Goal: Information Seeking & Learning: Learn about a topic

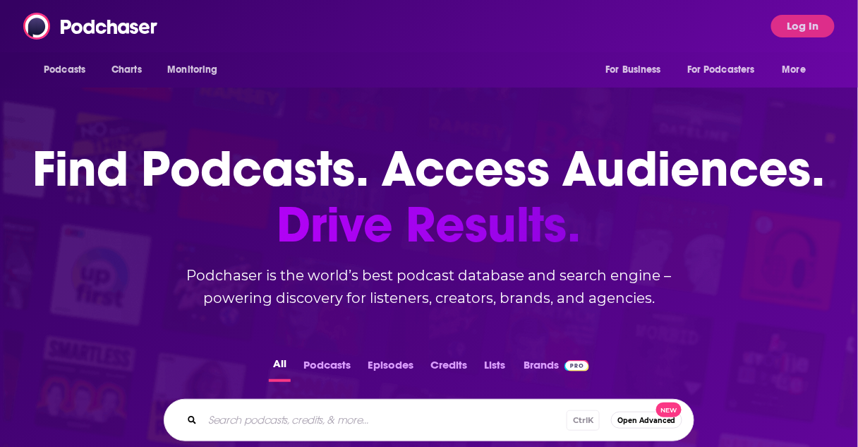
click at [283, 420] on input "Search podcasts, credits, & more..." at bounding box center [385, 420] width 364 height 23
click at [802, 22] on button "Log In" at bounding box center [803, 26] width 64 height 23
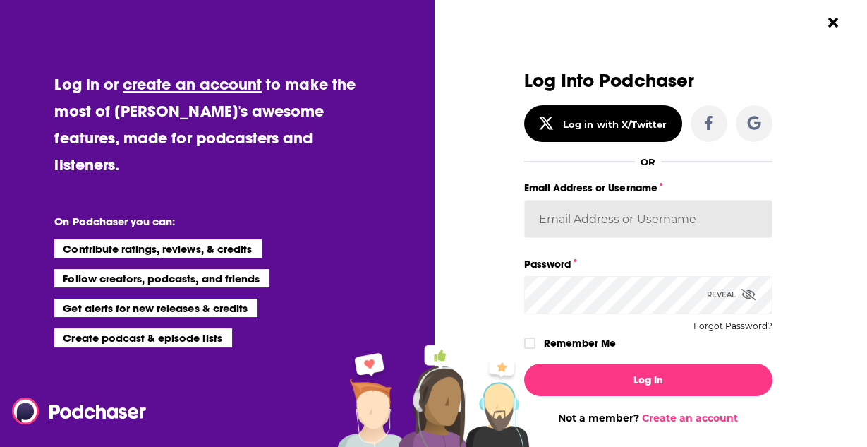
type input "ereardon@penguinrandomhouse.com"
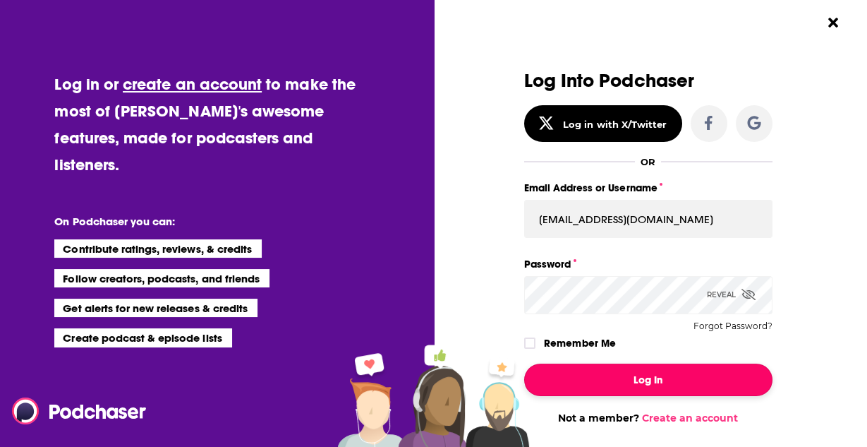
click at [610, 378] on button "Log In" at bounding box center [648, 379] width 248 height 32
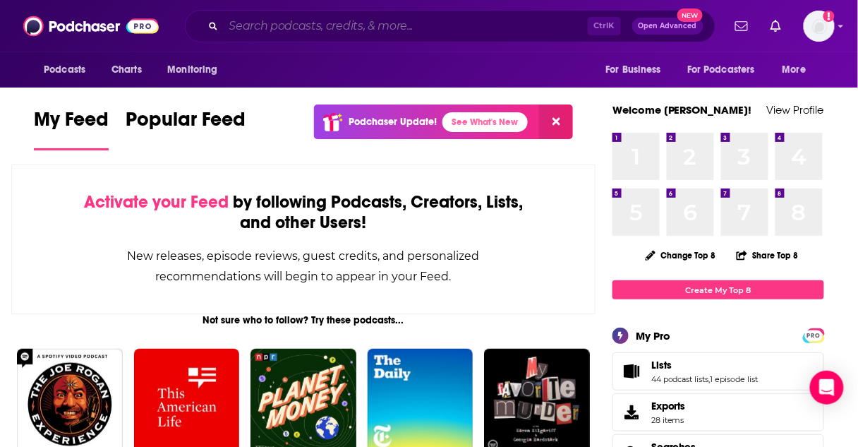
click at [258, 28] on input "Search podcasts, credits, & more..." at bounding box center [406, 26] width 364 height 23
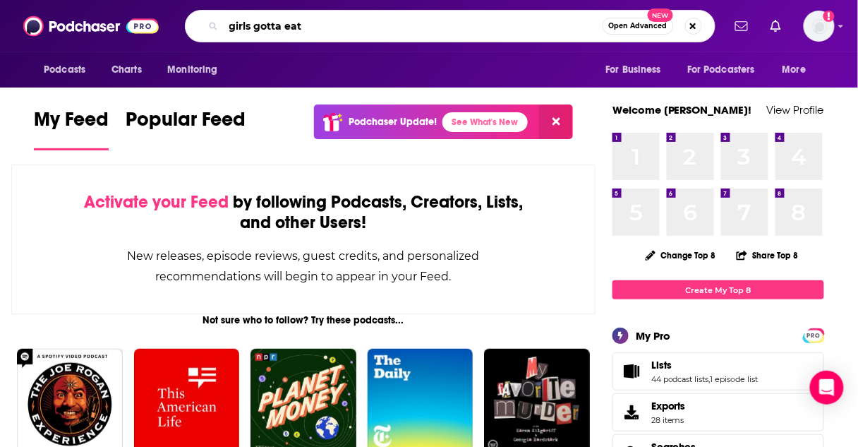
type input "girls gotta eat"
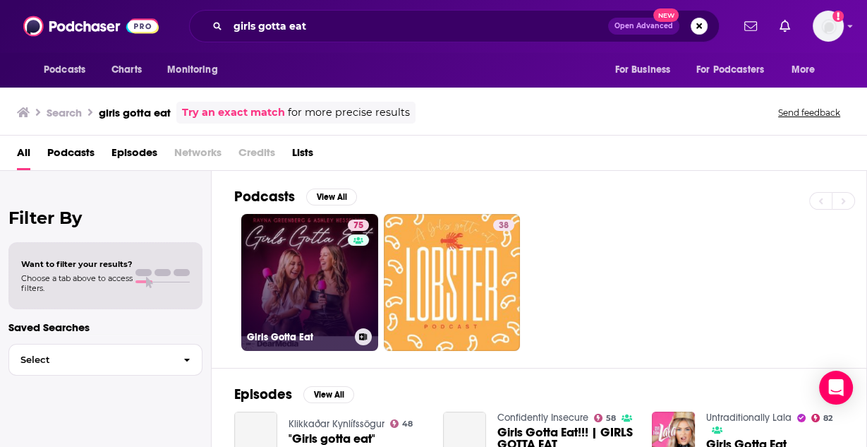
click at [308, 249] on link "75 Girls Gotta Eat" at bounding box center [309, 282] width 137 height 137
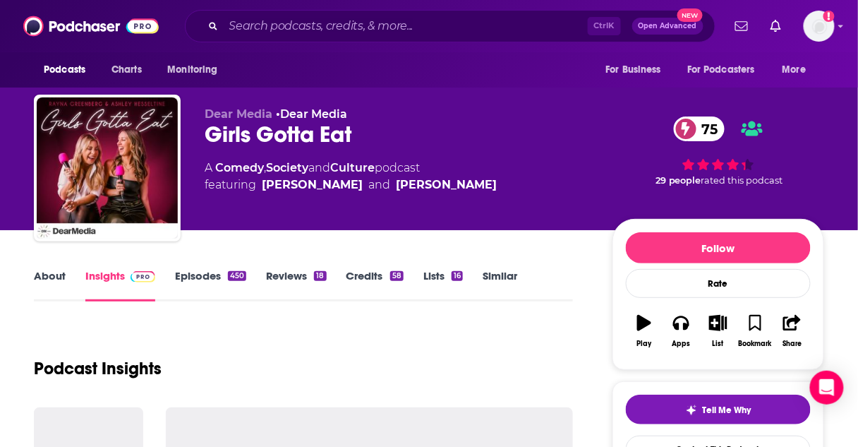
click at [199, 275] on link "Episodes 450" at bounding box center [210, 285] width 71 height 32
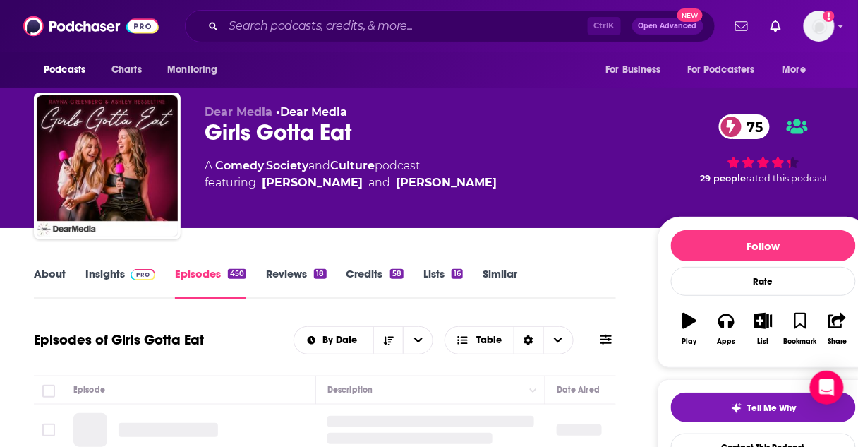
scroll to position [189, 0]
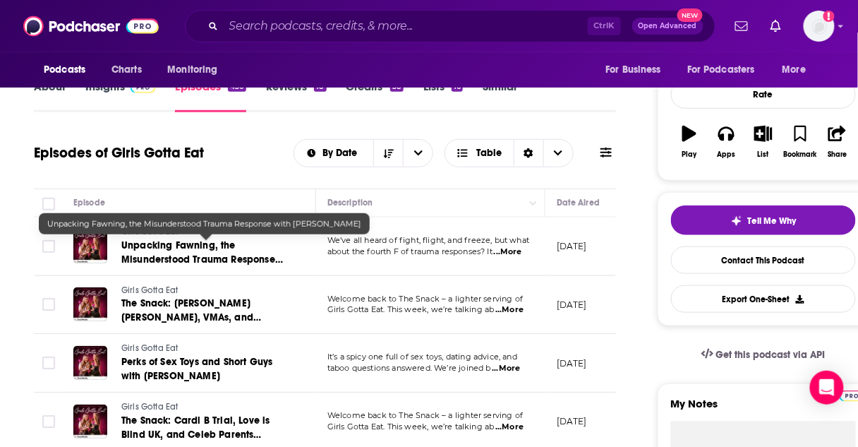
click at [198, 249] on span "Unpacking Fawning, the Misunderstood Trauma Response with Dr. Ingrid Clayton" at bounding box center [202, 259] width 162 height 40
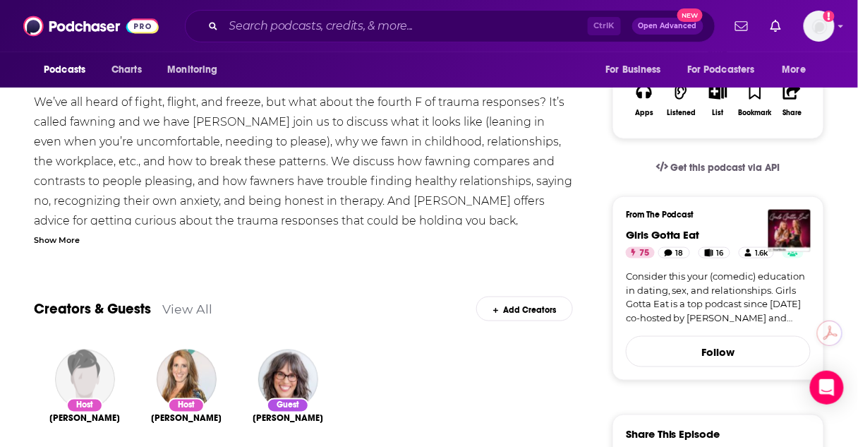
scroll to position [273, 0]
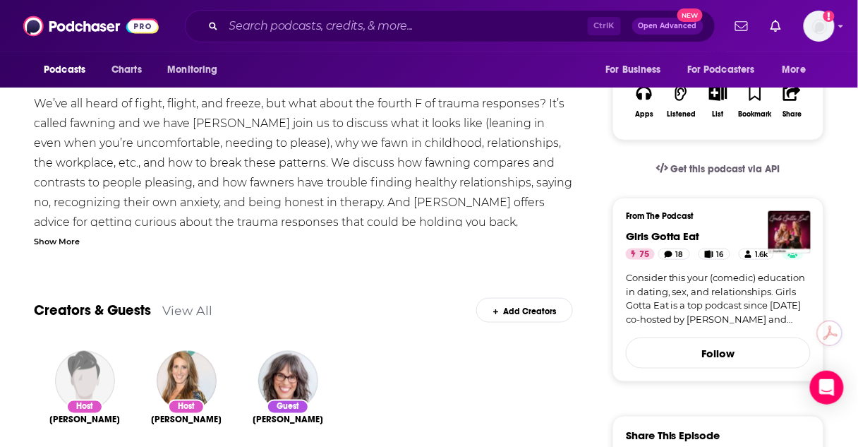
click at [65, 238] on div "Show More" at bounding box center [57, 240] width 46 height 13
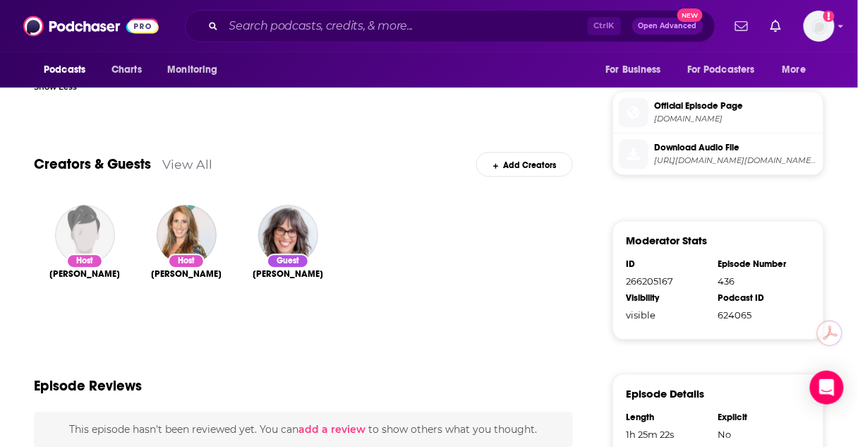
scroll to position [749, 0]
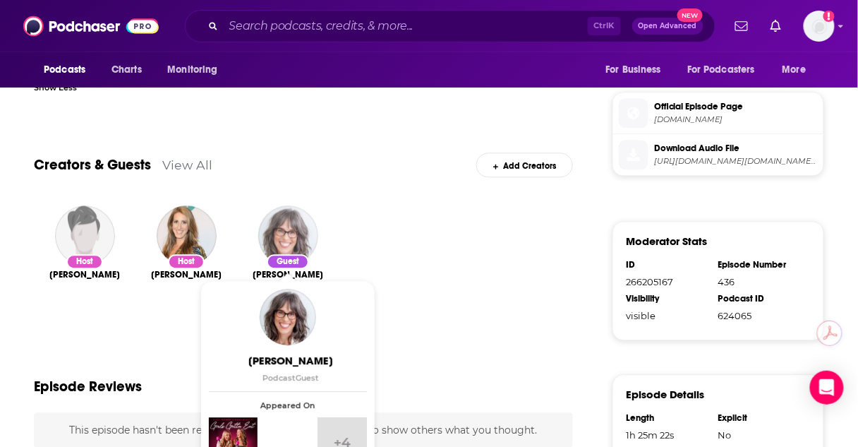
click at [289, 231] on img "Dr. Ingrid Clayton" at bounding box center [288, 235] width 60 height 60
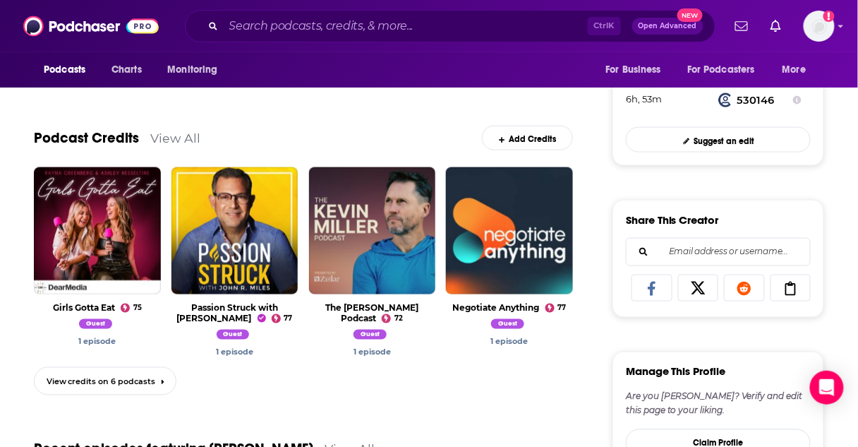
scroll to position [419, 0]
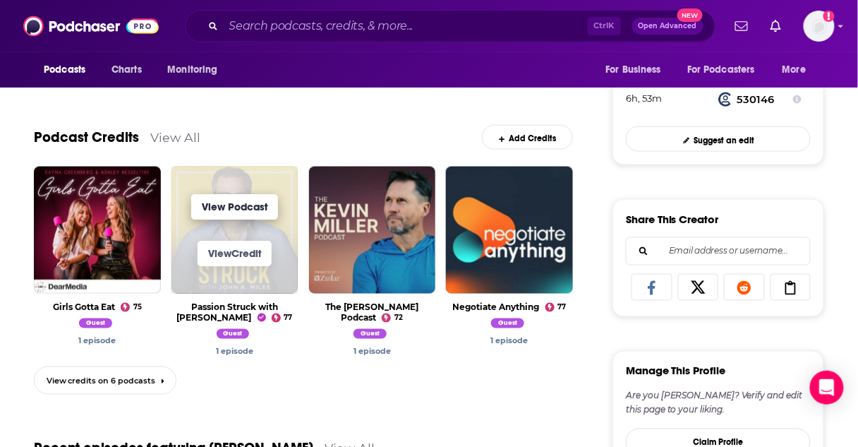
click at [257, 207] on link "View Podcast" at bounding box center [234, 207] width 87 height 25
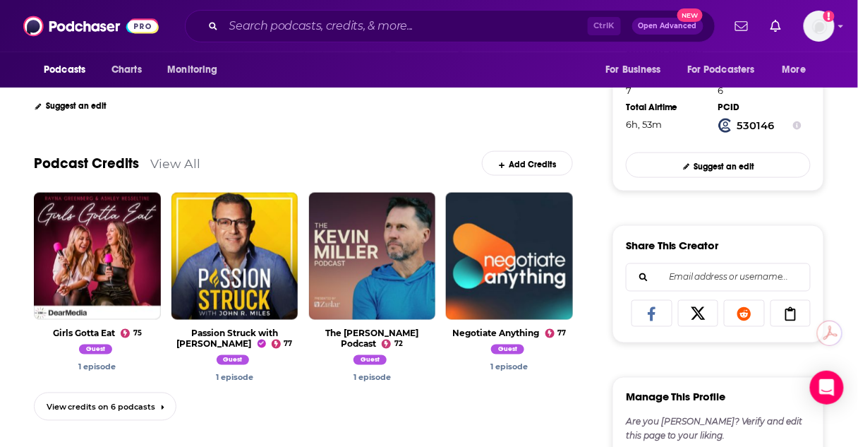
scroll to position [394, 0]
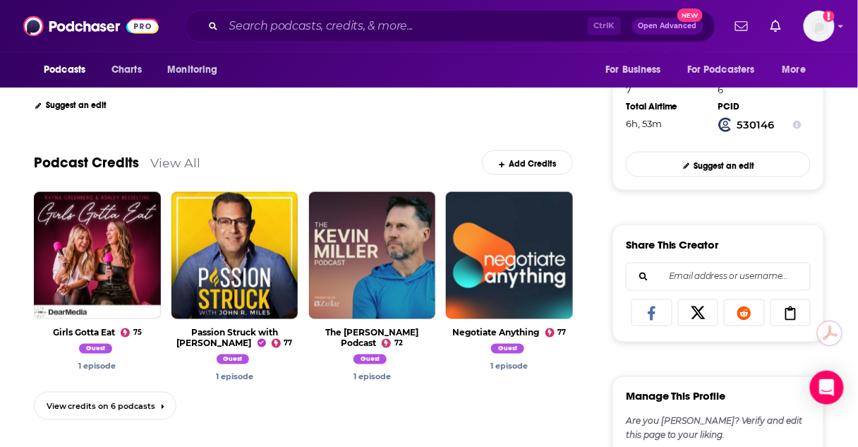
click at [167, 163] on link "View All" at bounding box center [175, 162] width 50 height 15
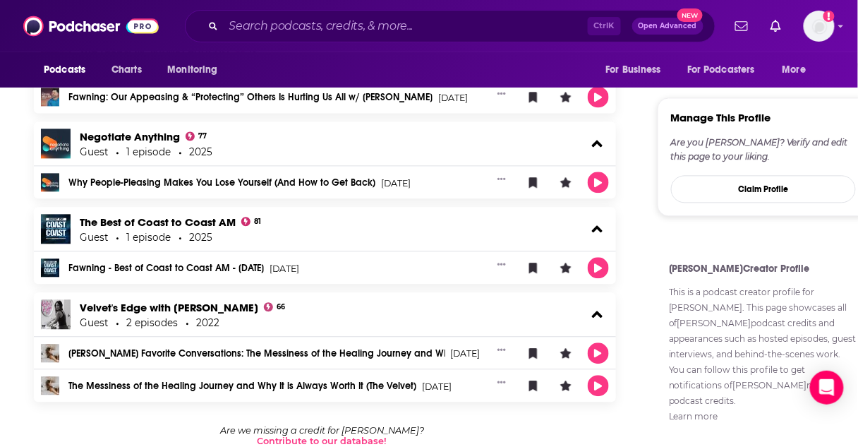
scroll to position [675, 0]
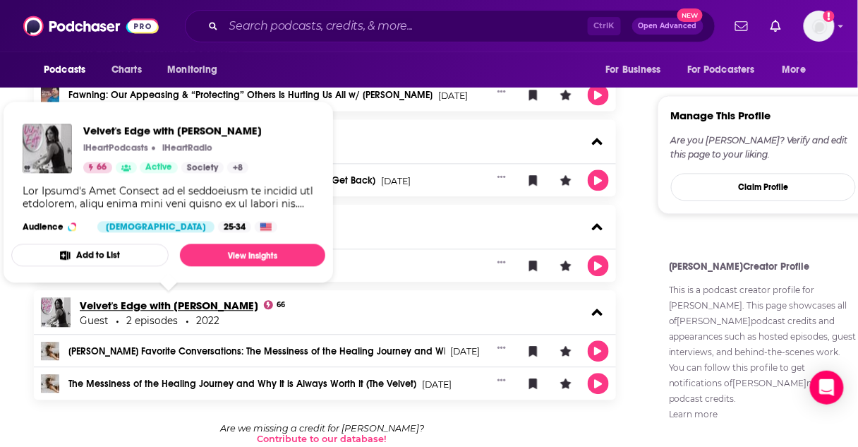
click at [158, 299] on link "Velvet's Edge with Kelly Henderson" at bounding box center [169, 305] width 179 height 13
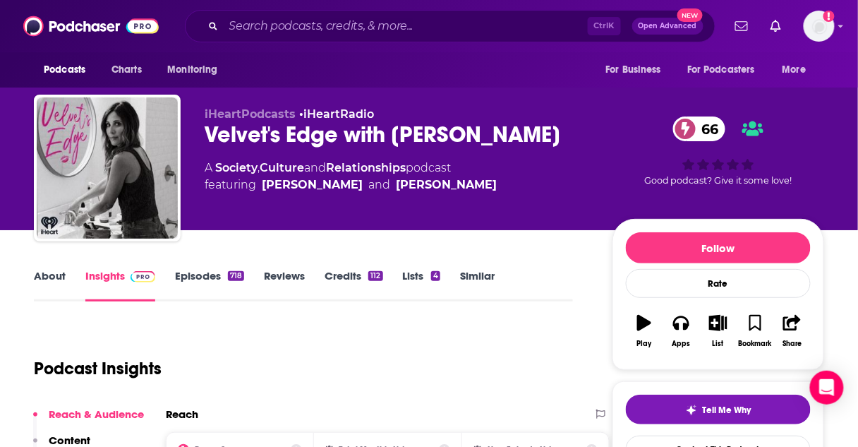
click at [283, 167] on link "Culture" at bounding box center [282, 167] width 44 height 13
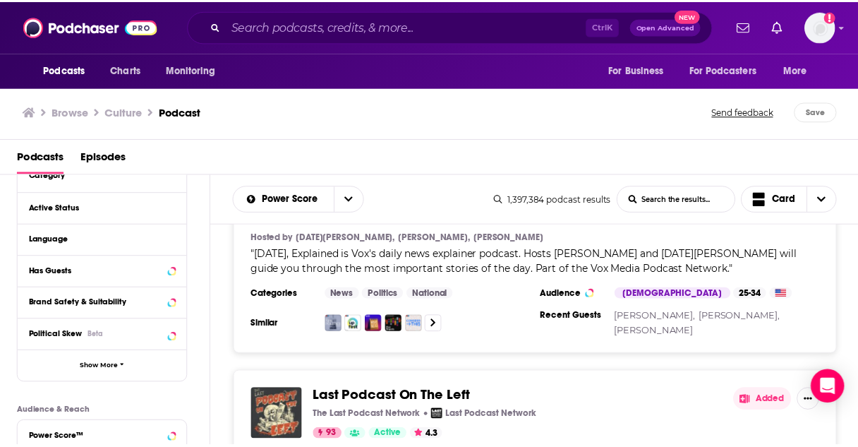
scroll to position [3749, 0]
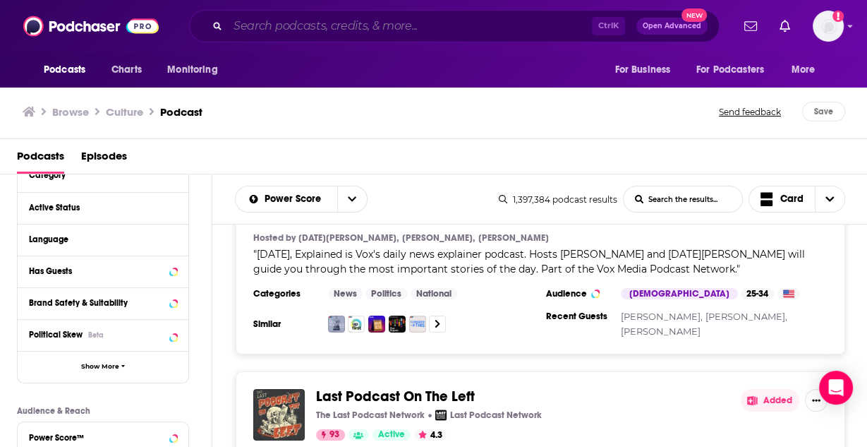
click at [349, 28] on input "Search podcasts, credits, & more..." at bounding box center [410, 26] width 364 height 23
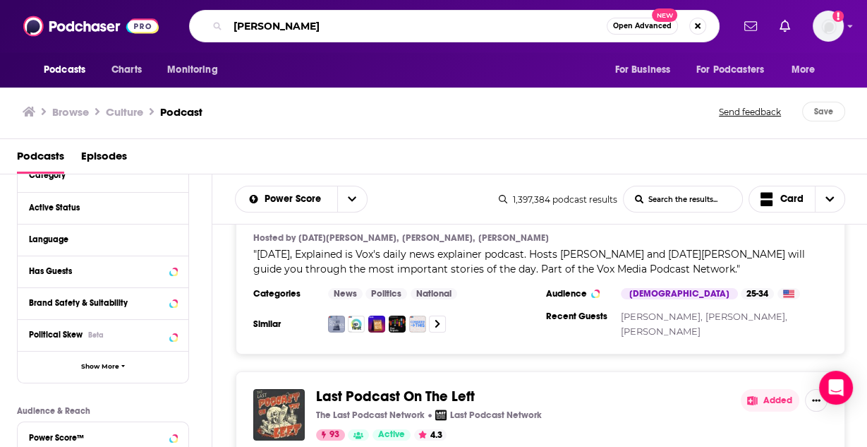
type input "shefali luthra"
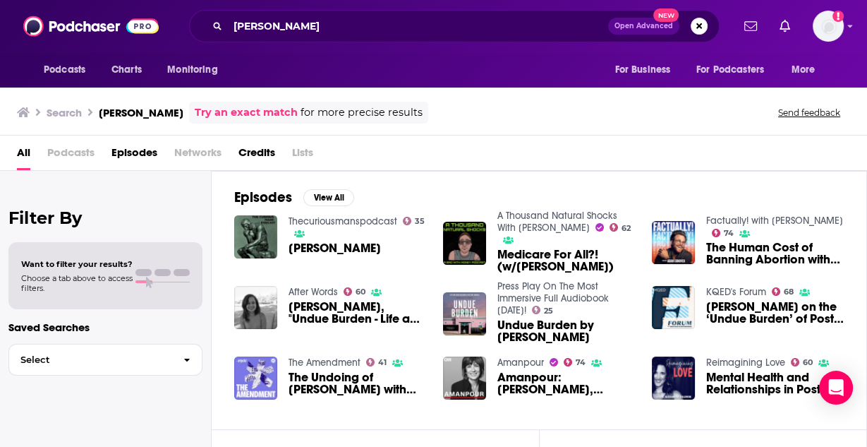
click at [533, 254] on span "Medicare For All?! (w/Shefali Luthra)" at bounding box center [567, 260] width 138 height 24
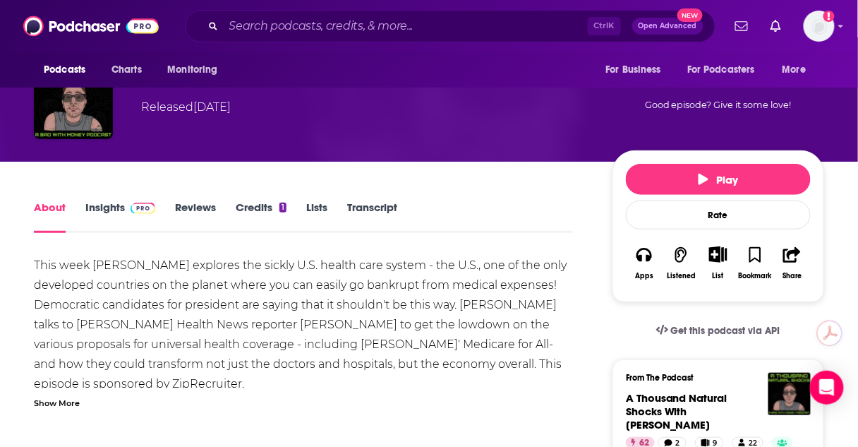
scroll to position [108, 0]
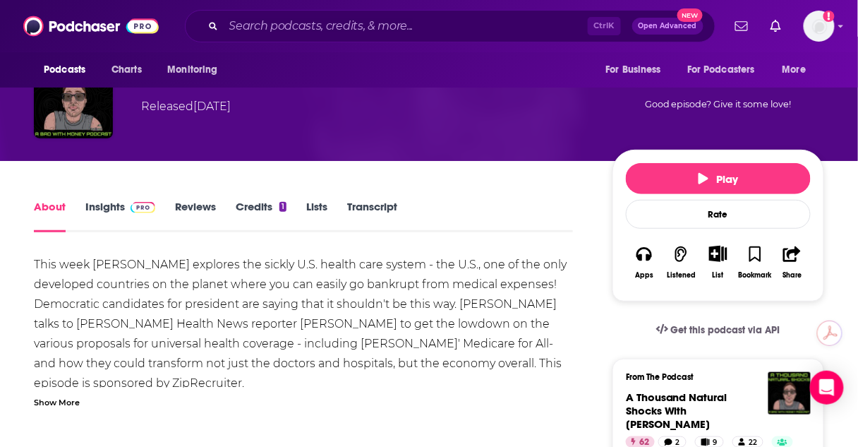
click at [263, 209] on link "Credits 1" at bounding box center [261, 216] width 51 height 32
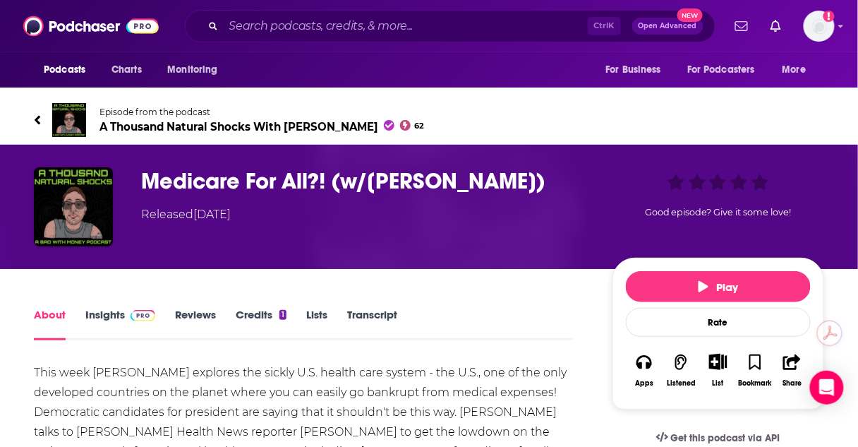
click at [140, 125] on span "A Thousand Natural Shocks With Gabe S. Dunn 62" at bounding box center [262, 126] width 325 height 13
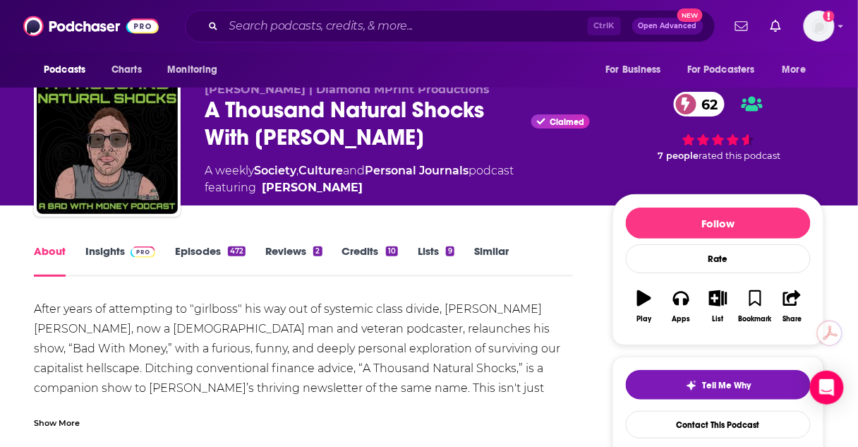
scroll to position [26, 0]
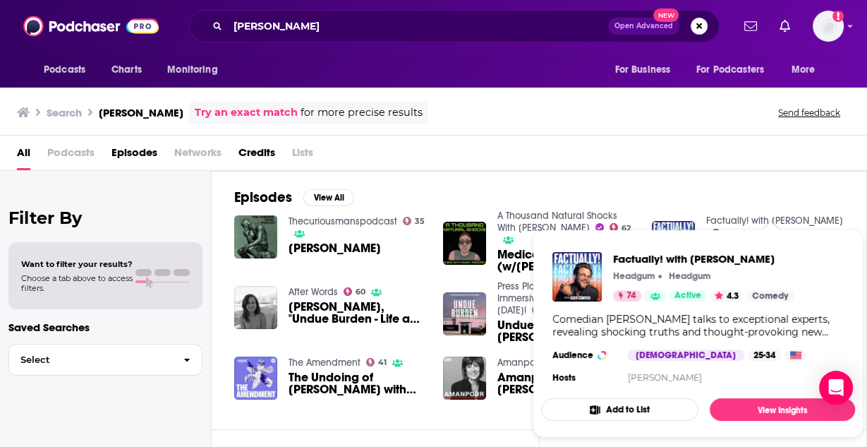
click at [804, 219] on link "Factually! with Adam Conover" at bounding box center [774, 221] width 137 height 12
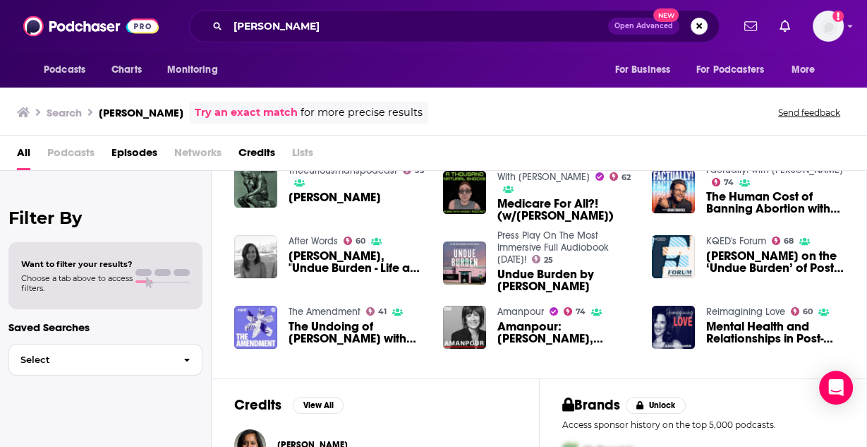
scroll to position [73, 0]
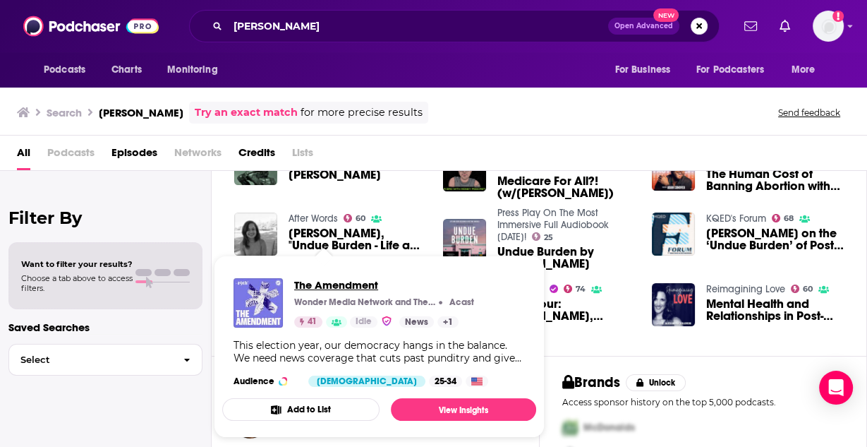
click at [341, 283] on span "The Amendment" at bounding box center [384, 284] width 180 height 13
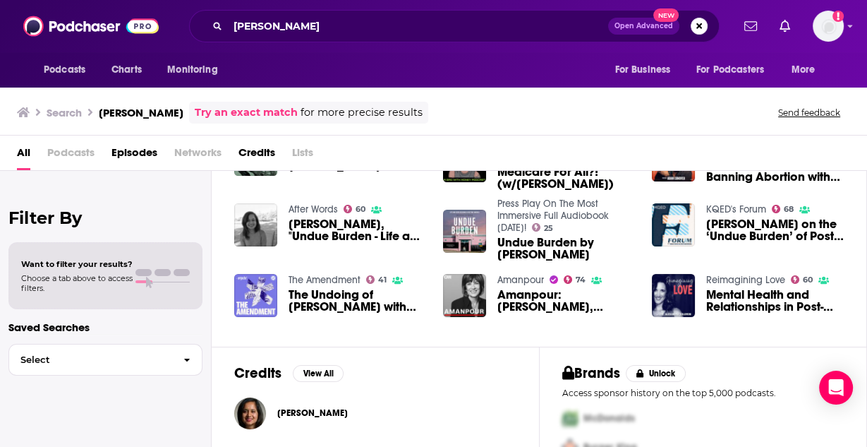
scroll to position [83, 0]
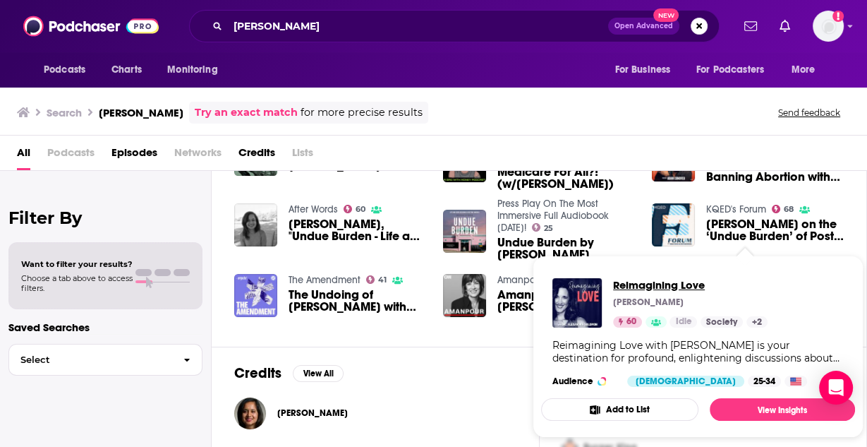
click at [694, 279] on span "Reimagining Love" at bounding box center [690, 284] width 155 height 13
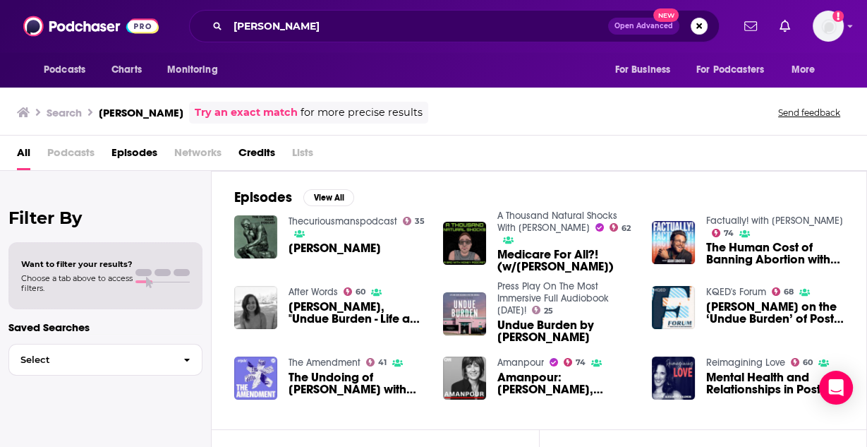
scroll to position [0, 0]
click at [333, 197] on button "View All" at bounding box center [328, 197] width 51 height 17
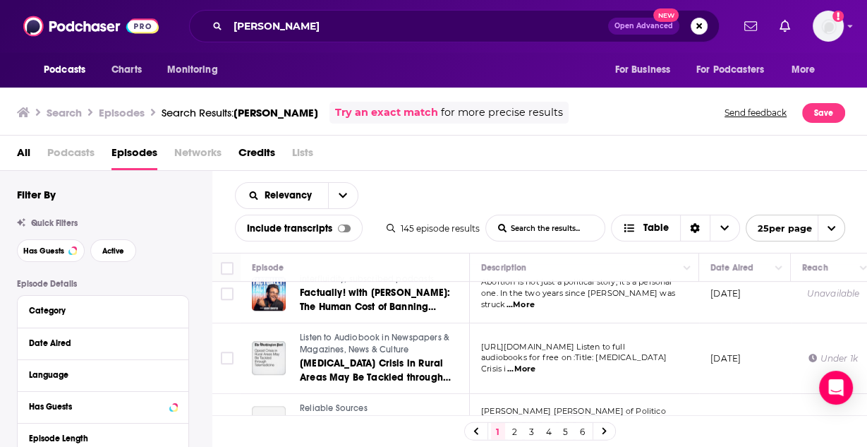
scroll to position [898, 0]
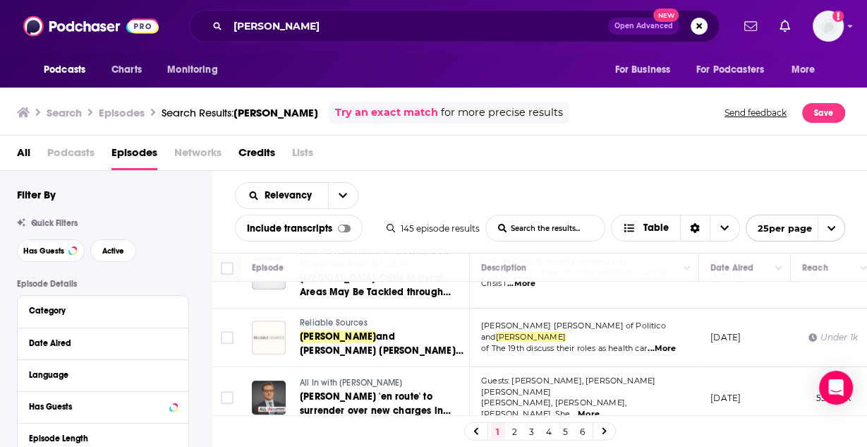
click at [318, 318] on span "Reliable Sources" at bounding box center [334, 323] width 68 height 10
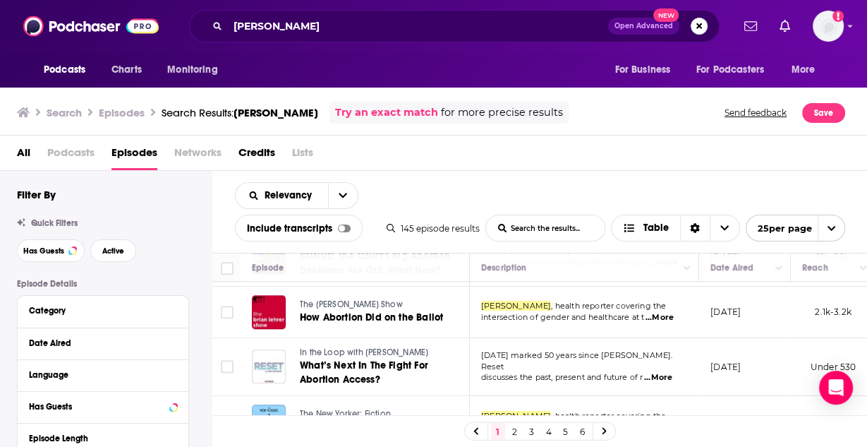
scroll to position [1099, 0]
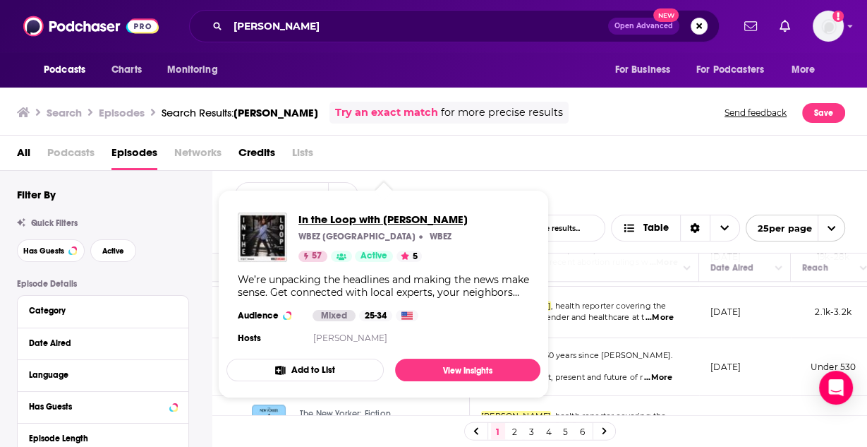
click at [423, 217] on span "In the Loop with Sasha-Ann Simons" at bounding box center [383, 218] width 169 height 13
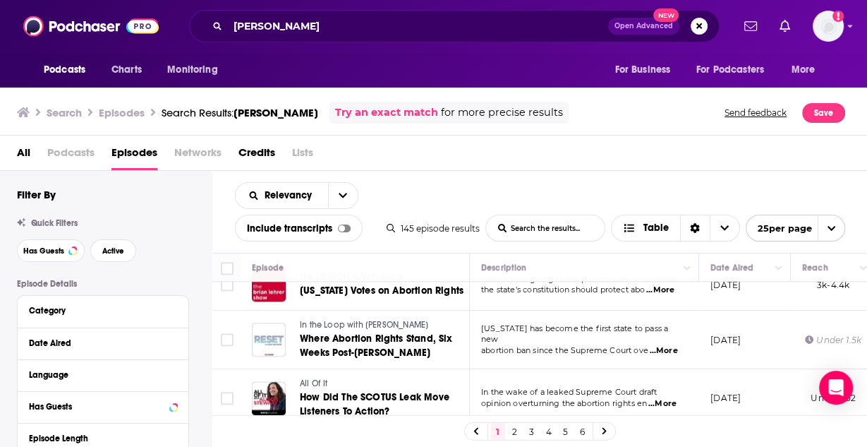
scroll to position [1349, 0]
click at [516, 433] on link "2" at bounding box center [515, 431] width 14 height 17
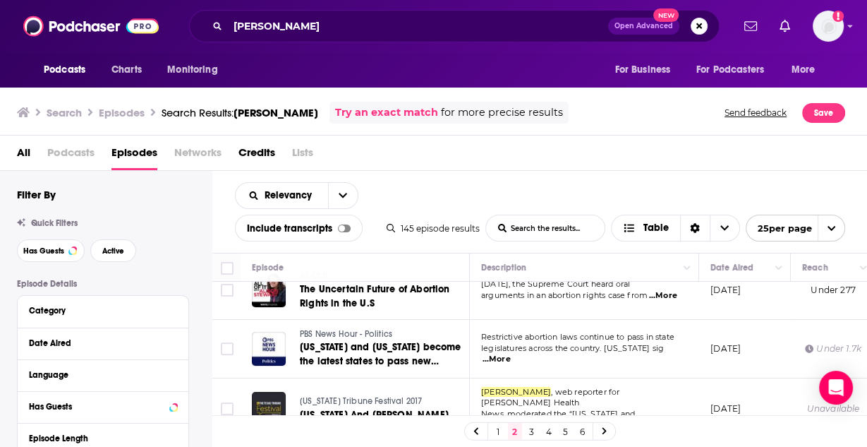
scroll to position [263, 0]
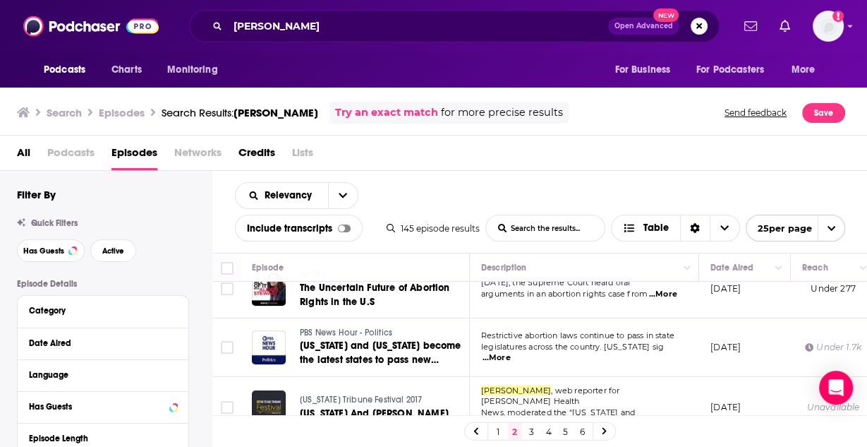
click at [478, 148] on div "All Podcasts Episodes Networks Credits Lists" at bounding box center [437, 155] width 840 height 29
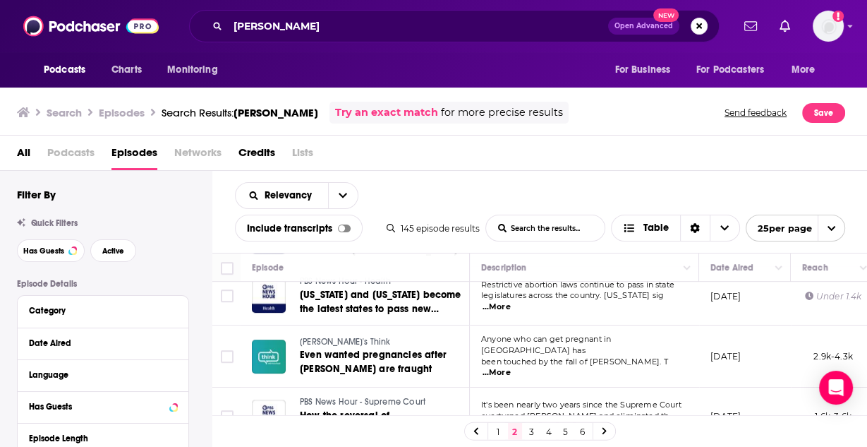
scroll to position [728, 0]
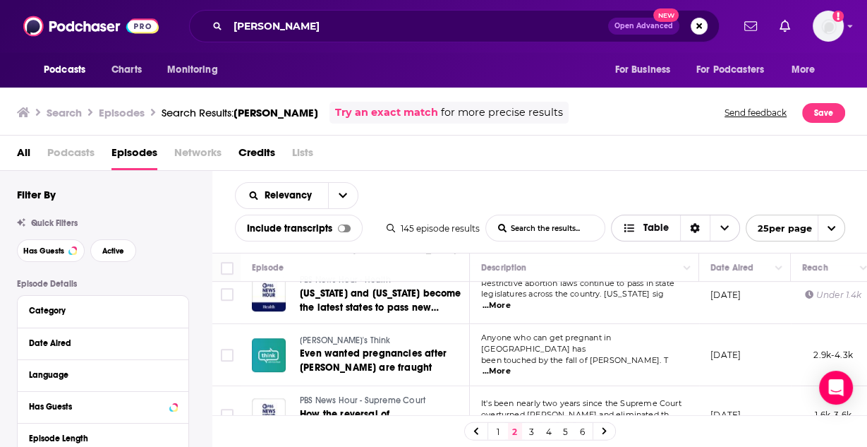
click at [691, 224] on icon "Sort Direction" at bounding box center [695, 229] width 9 height 10
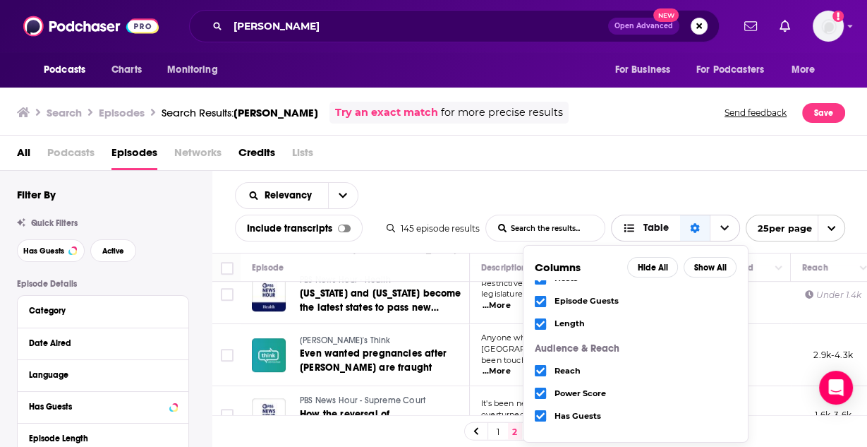
scroll to position [0, 0]
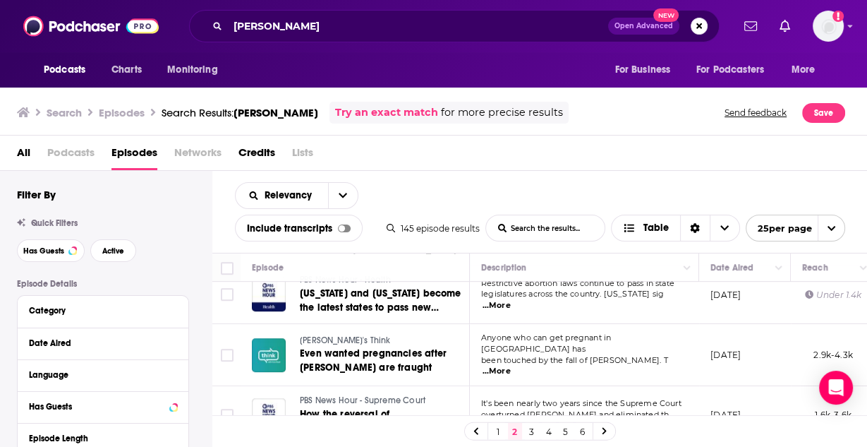
click at [606, 155] on div "All Podcasts Episodes Networks Credits Lists" at bounding box center [437, 155] width 840 height 29
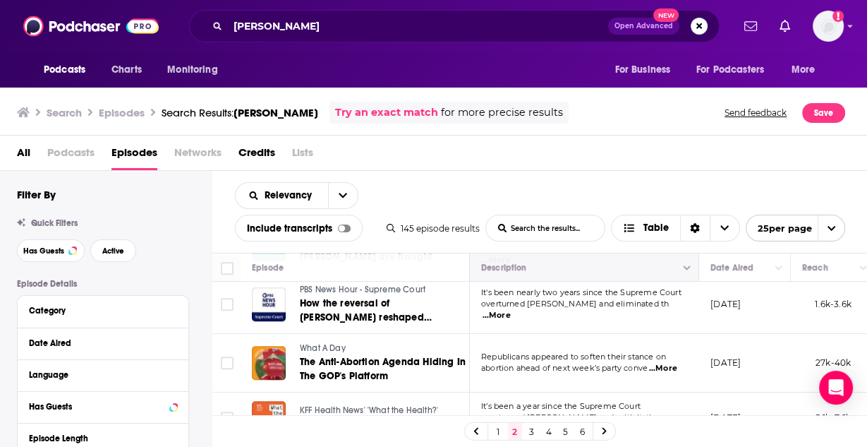
scroll to position [838, 0]
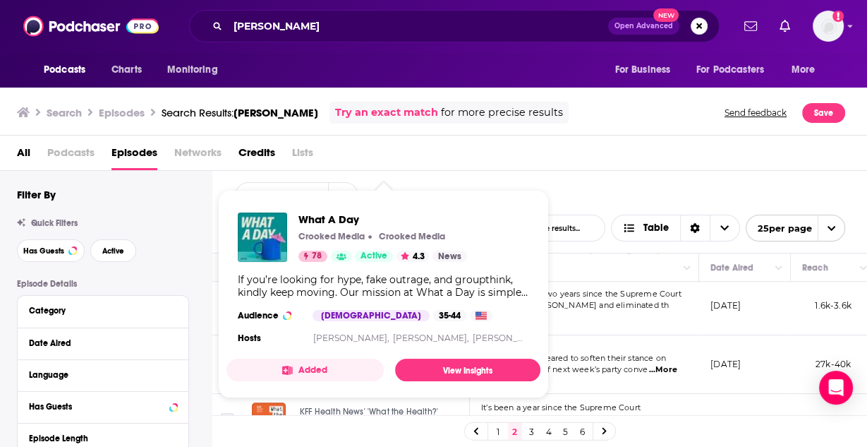
click at [441, 159] on div "All Podcasts Episodes Networks Credits Lists" at bounding box center [437, 155] width 840 height 29
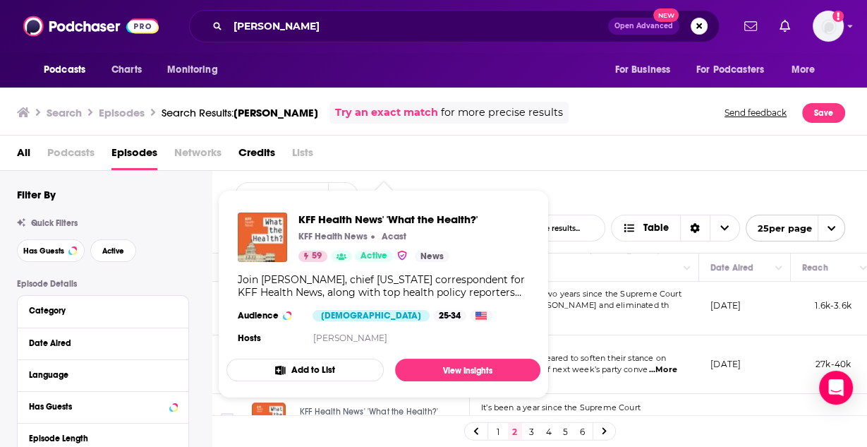
click at [601, 162] on div "All Podcasts Episodes Networks Credits Lists" at bounding box center [437, 155] width 840 height 29
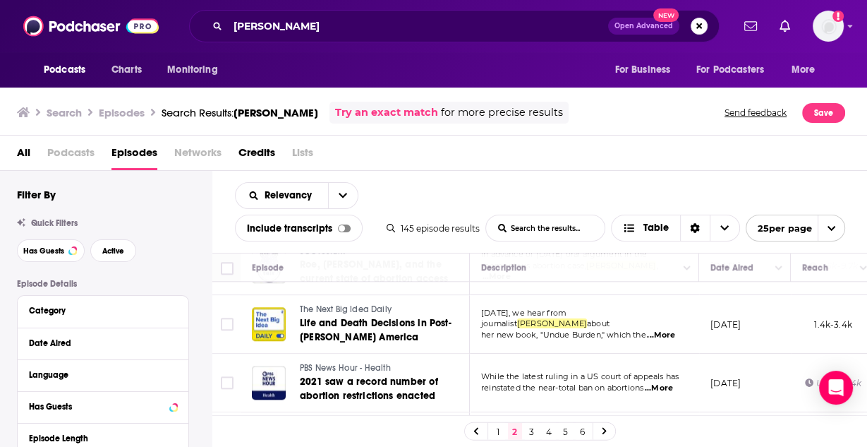
scroll to position [1304, 0]
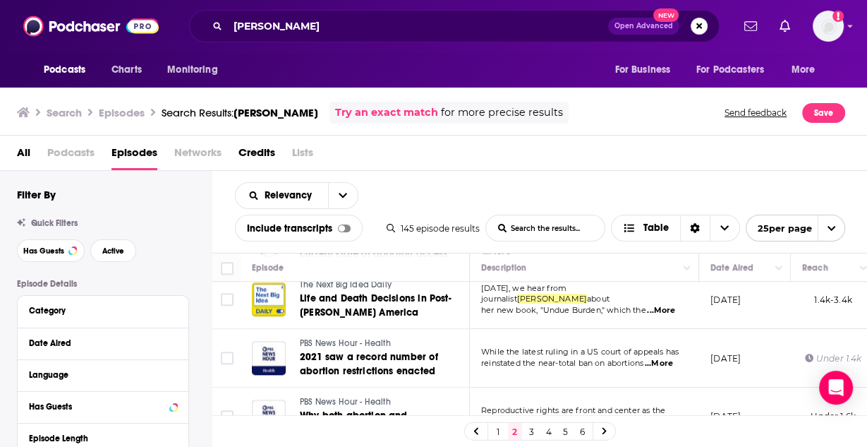
click at [531, 430] on link "3" at bounding box center [532, 431] width 14 height 17
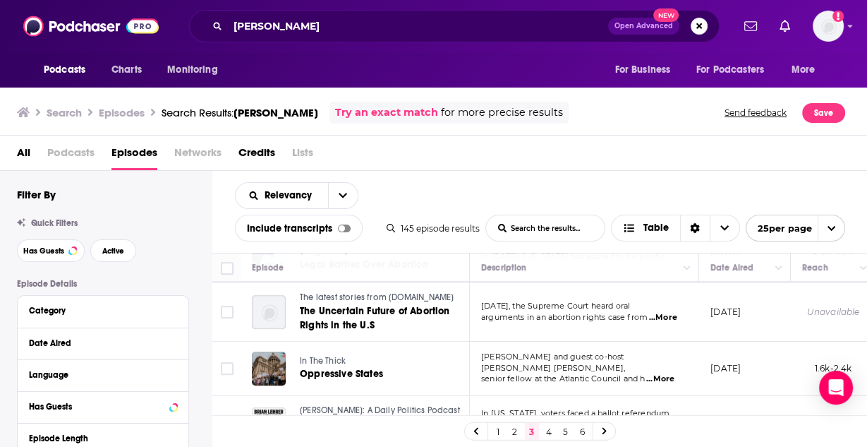
scroll to position [647, 0]
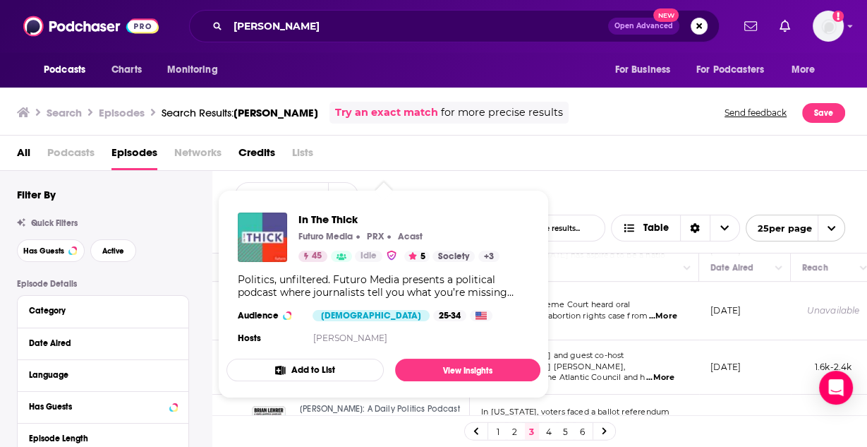
click at [490, 163] on div "All Podcasts Episodes Networks Credits Lists" at bounding box center [437, 155] width 840 height 29
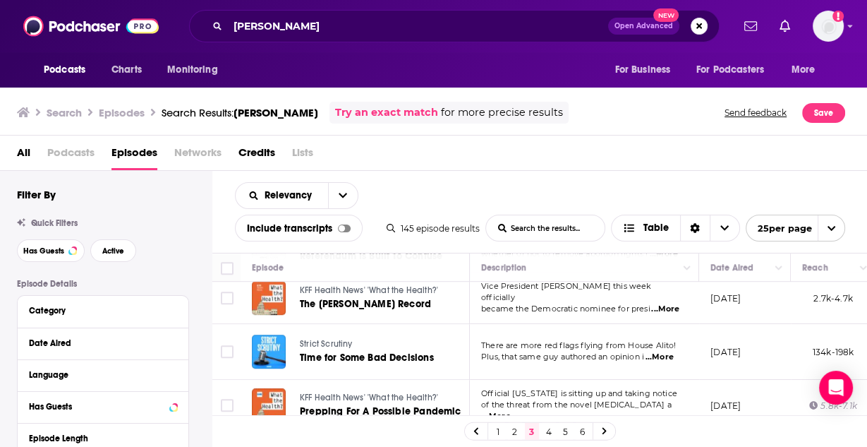
scroll to position [888, 0]
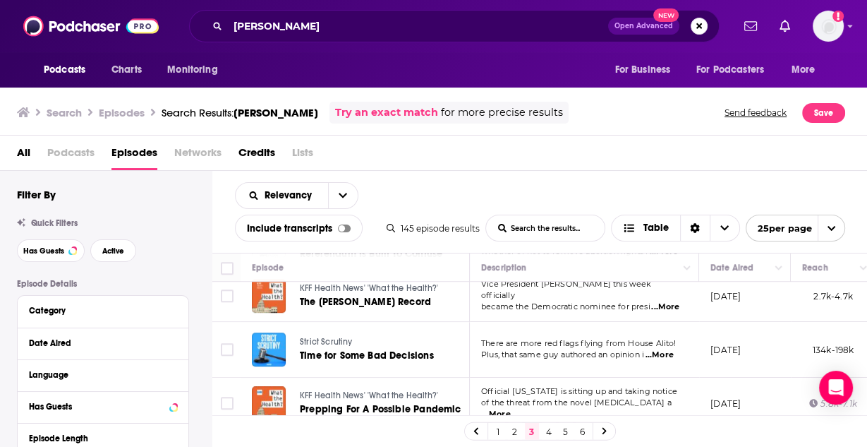
click at [458, 172] on div "Relevancy List Search Input Search the results... Include transcripts Table 145…" at bounding box center [540, 212] width 656 height 82
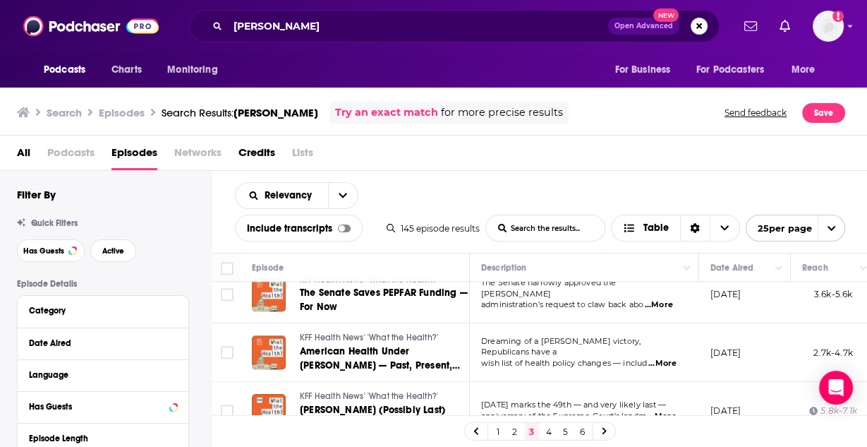
scroll to position [1299, 0]
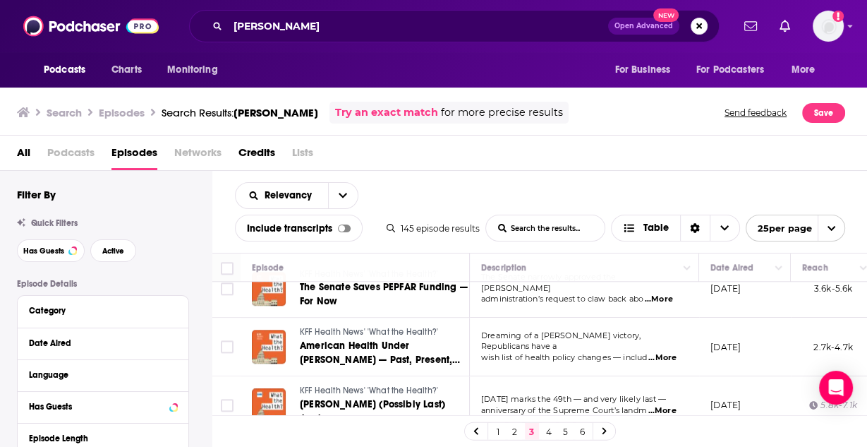
click at [546, 434] on link "4" at bounding box center [549, 431] width 14 height 17
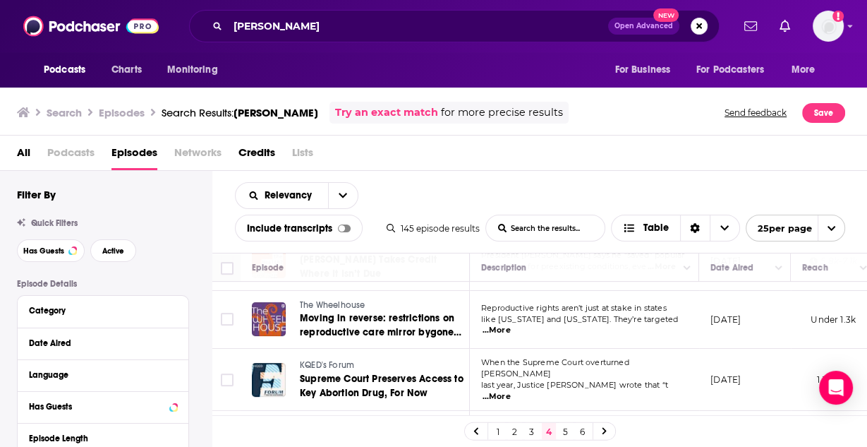
scroll to position [466, 0]
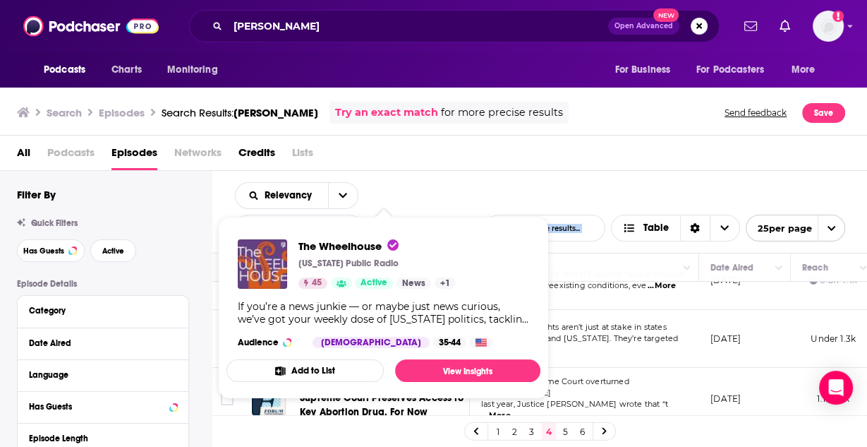
drag, startPoint x: 342, startPoint y: 315, endPoint x: 608, endPoint y: 193, distance: 293.0
click at [608, 193] on div "Relevancy List Search Input Search the results... Include transcripts Table 145…" at bounding box center [540, 212] width 656 height 82
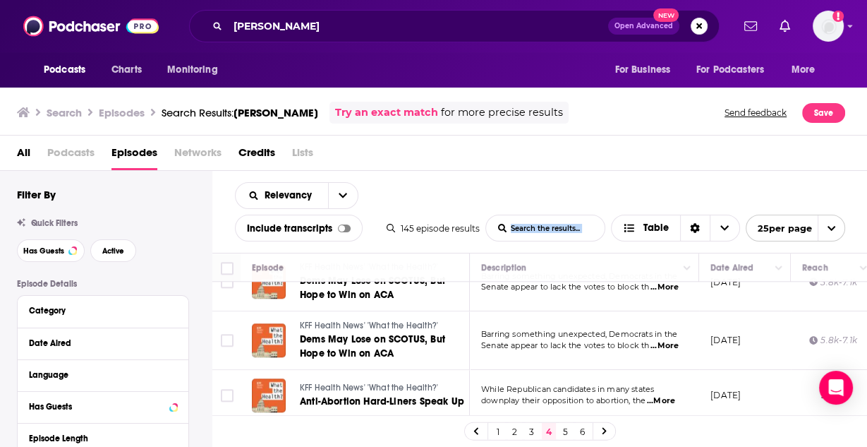
scroll to position [1260, 0]
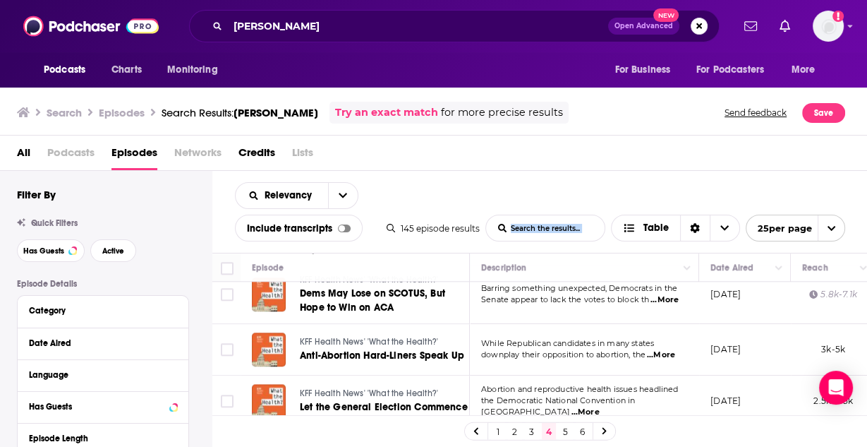
click at [567, 432] on link "5" at bounding box center [566, 431] width 14 height 17
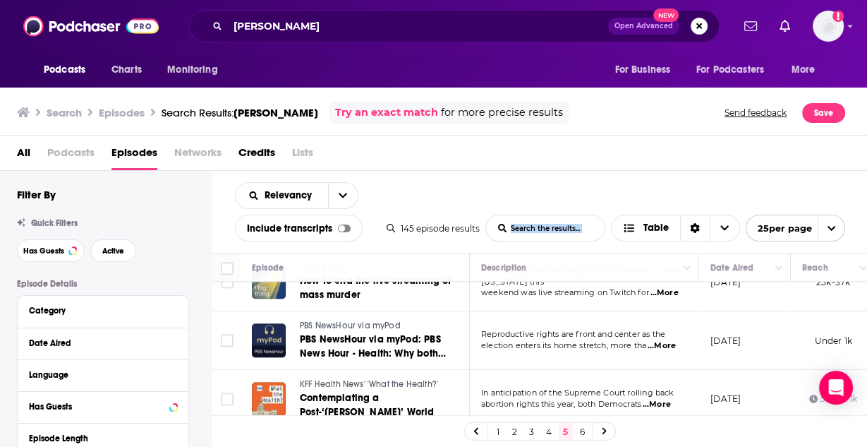
scroll to position [1047, 0]
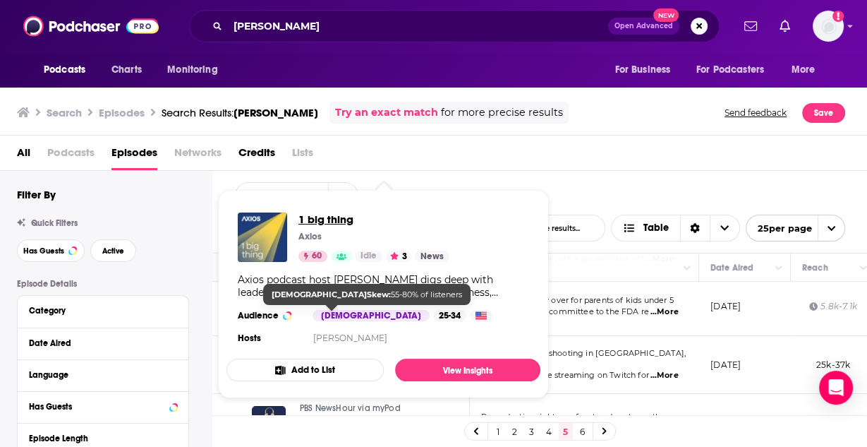
drag, startPoint x: 328, startPoint y: 313, endPoint x: 317, endPoint y: 217, distance: 97.3
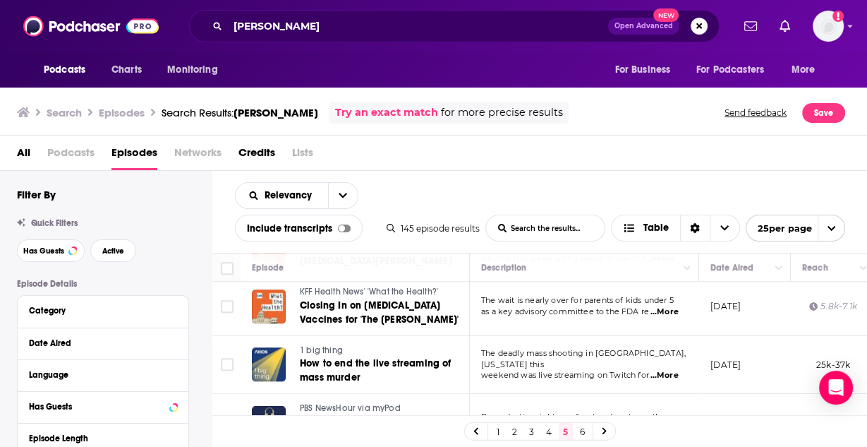
click at [494, 155] on div "All Podcasts Episodes Networks Credits Lists" at bounding box center [437, 155] width 840 height 29
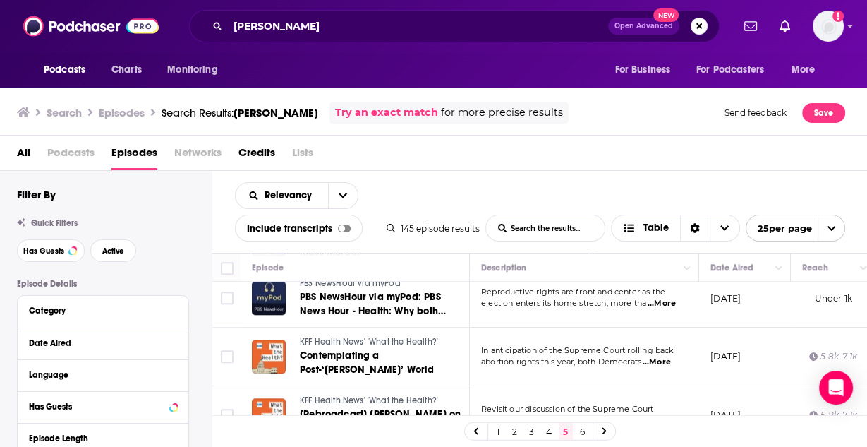
scroll to position [1220, 0]
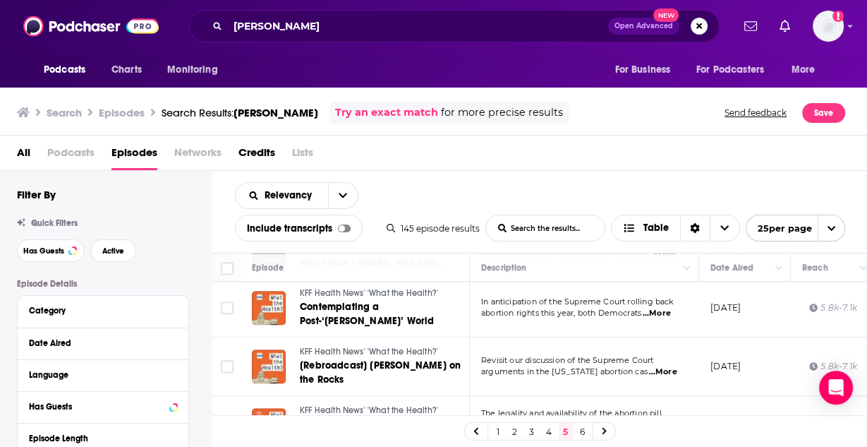
click at [583, 434] on link "6" at bounding box center [583, 431] width 14 height 17
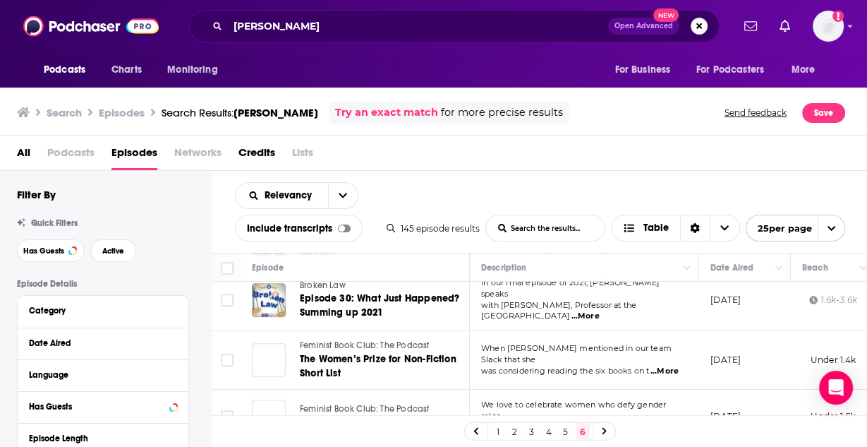
scroll to position [720, 0]
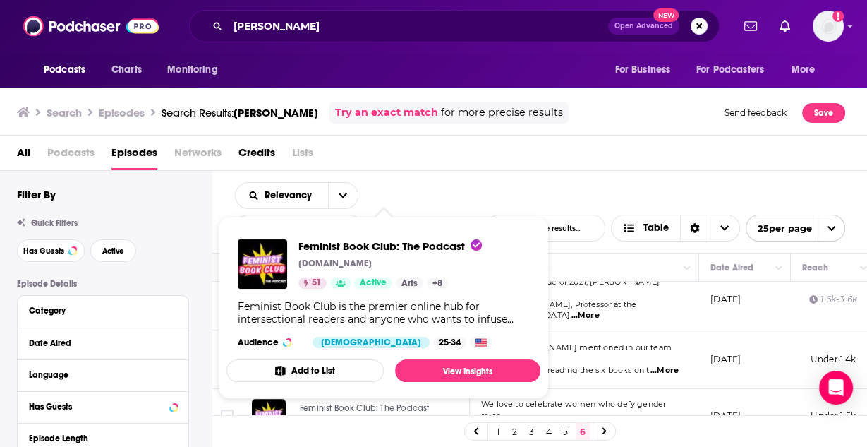
click at [464, 168] on div "All Podcasts Episodes Networks Credits Lists" at bounding box center [437, 155] width 840 height 29
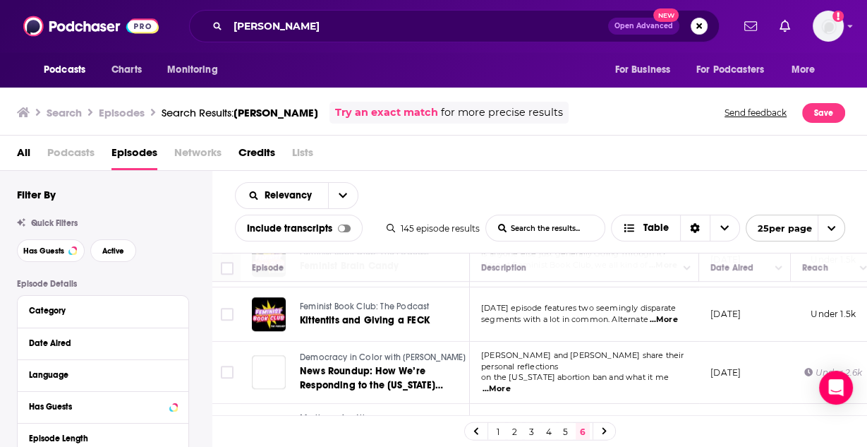
scroll to position [984, 0]
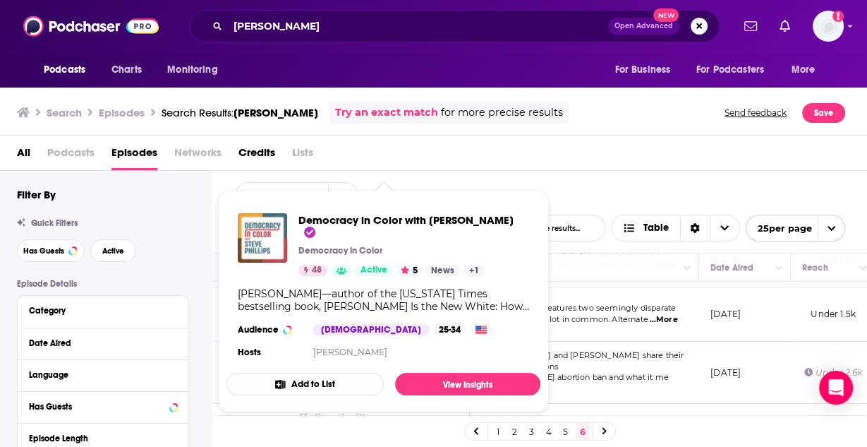
click at [495, 144] on div "All Podcasts Episodes Networks Credits Lists" at bounding box center [437, 155] width 840 height 29
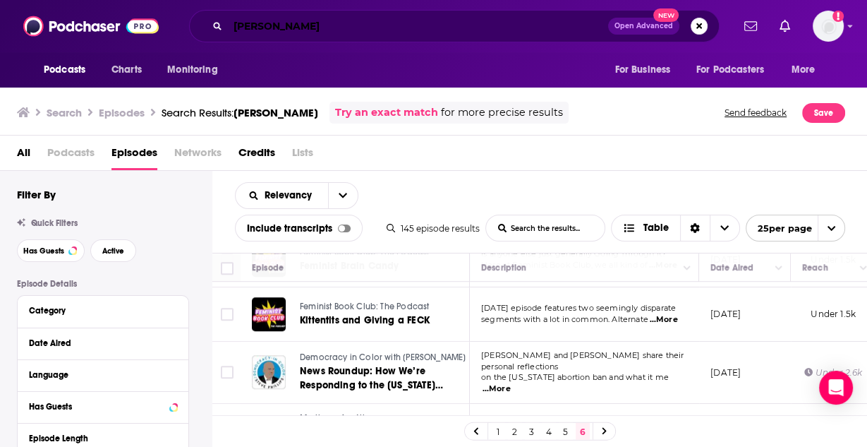
click at [318, 27] on input "shefali luthra" at bounding box center [418, 26] width 380 height 23
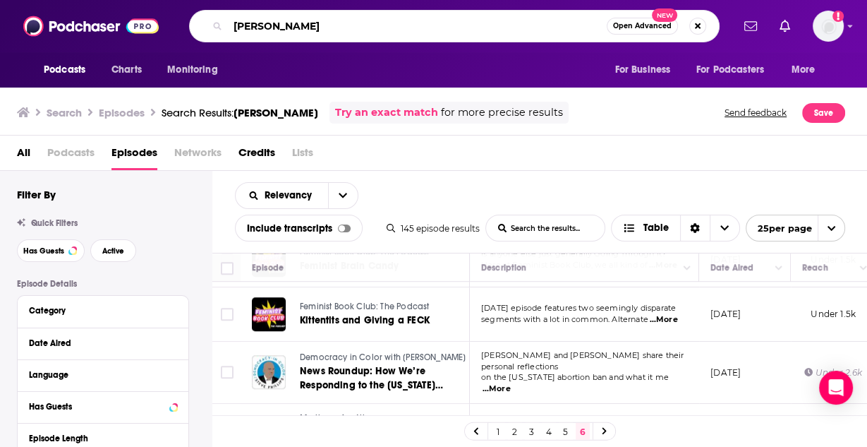
click at [318, 27] on input "shefali luthra" at bounding box center [417, 26] width 379 height 23
type input "melissa febos"
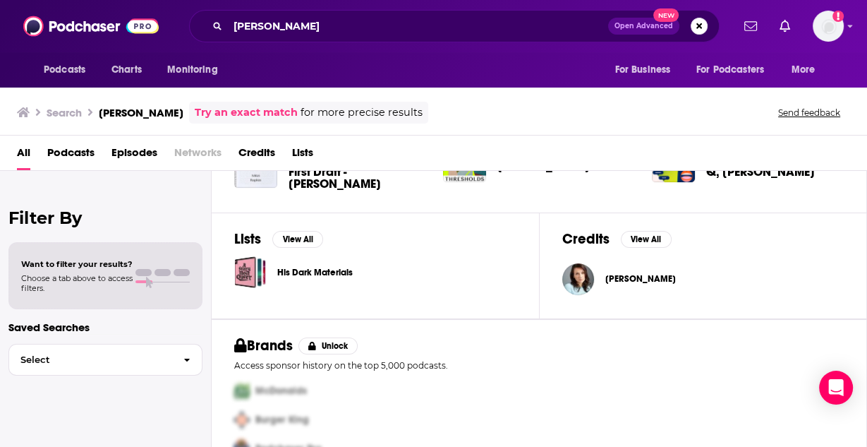
scroll to position [415, 0]
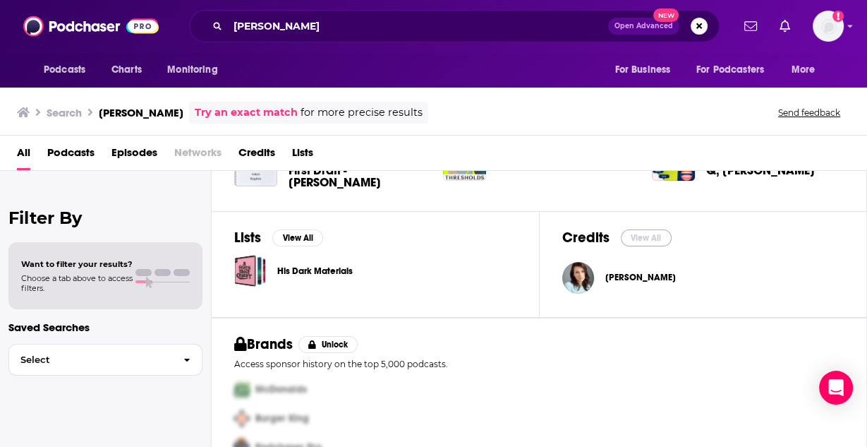
click at [647, 239] on button "View All" at bounding box center [646, 237] width 51 height 17
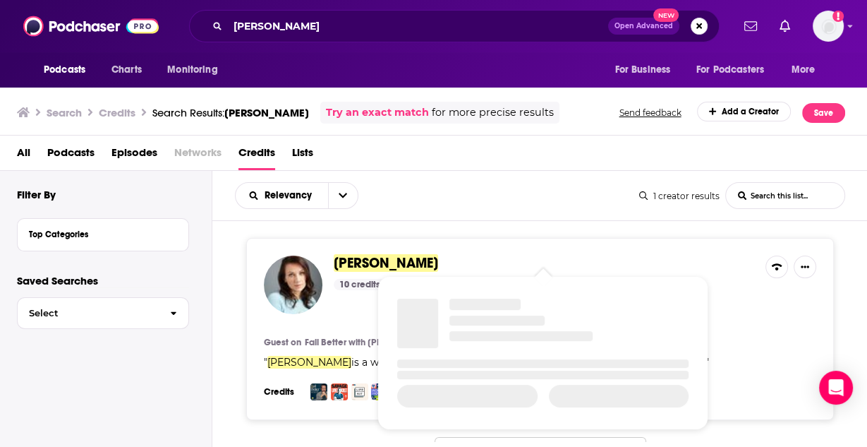
click at [387, 263] on span "Melissa Febos" at bounding box center [386, 263] width 104 height 18
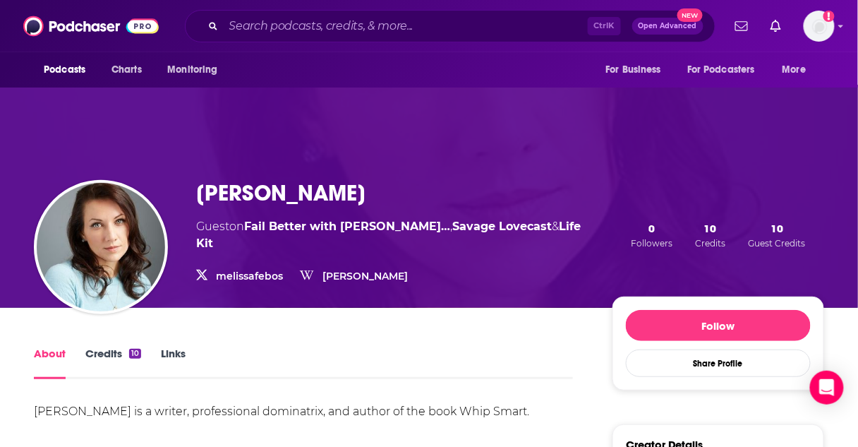
scroll to position [68, 0]
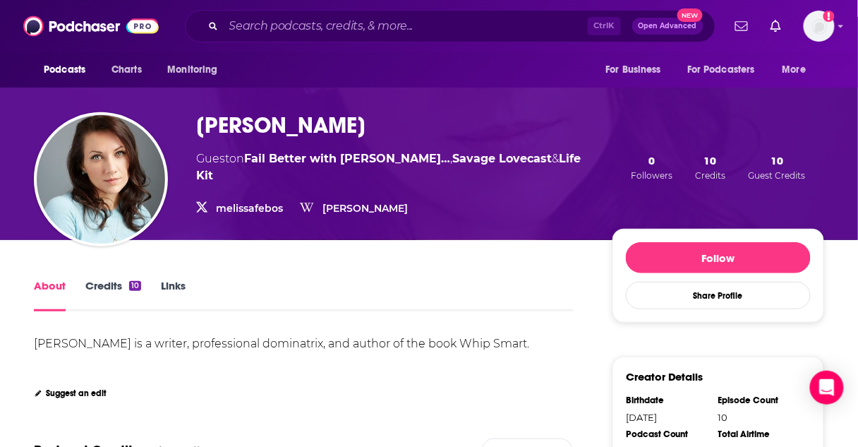
click at [110, 291] on link "Credits 10" at bounding box center [113, 295] width 56 height 32
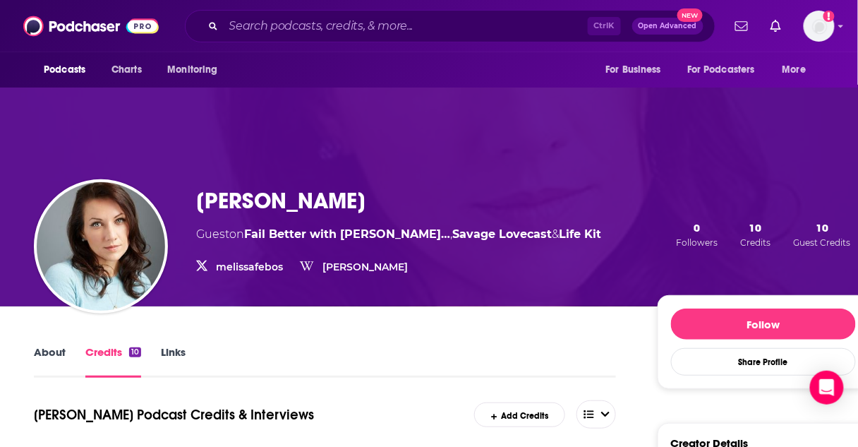
click at [288, 109] on div "Melissa Febos Guest on Fail Better with David Duchov… , Savage Lovecast & Life …" at bounding box center [451, 196] width 903 height 222
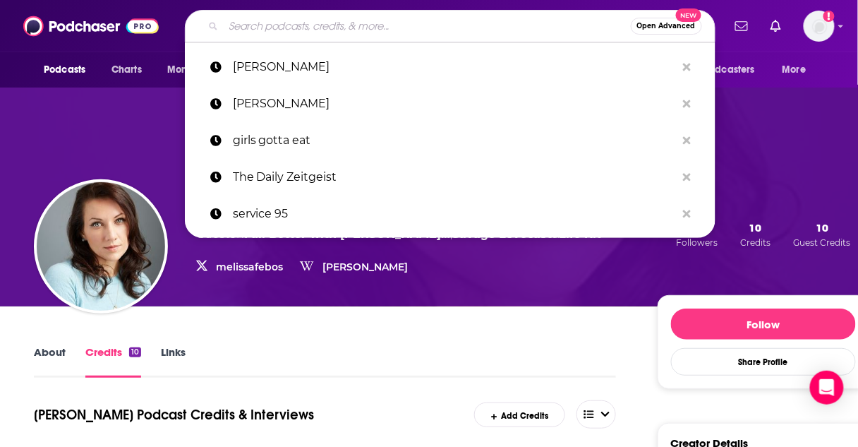
click at [312, 30] on input "Search podcasts, credits, & more..." at bounding box center [427, 26] width 407 height 23
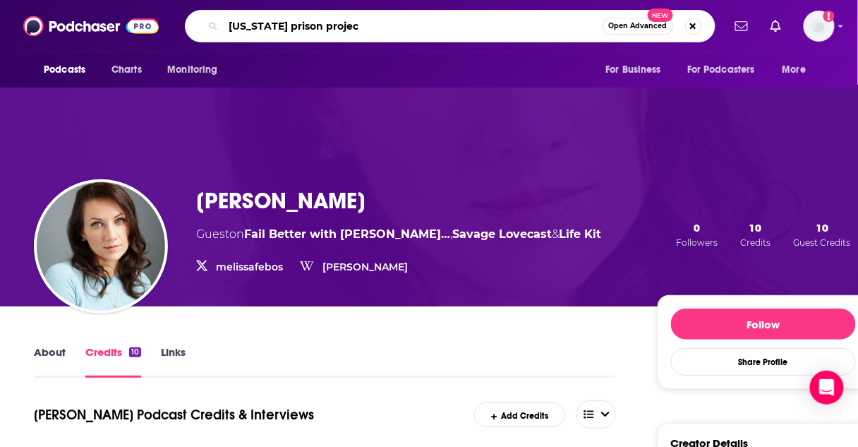
type input "illinois prison project"
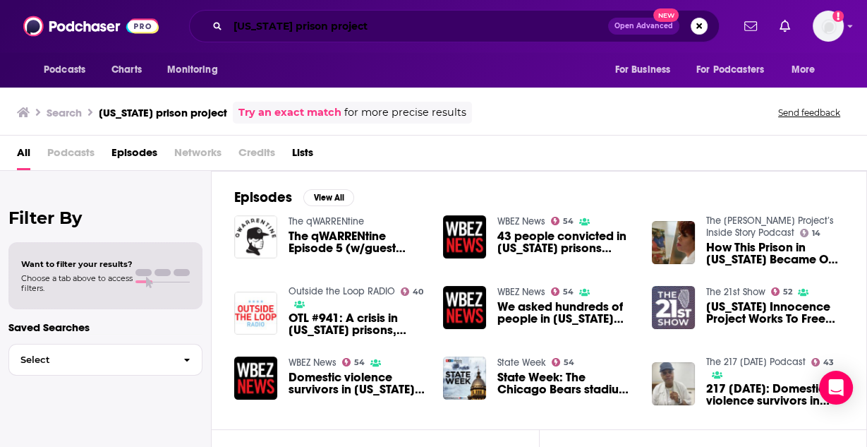
click at [306, 31] on input "illinois prison project" at bounding box center [418, 26] width 380 height 23
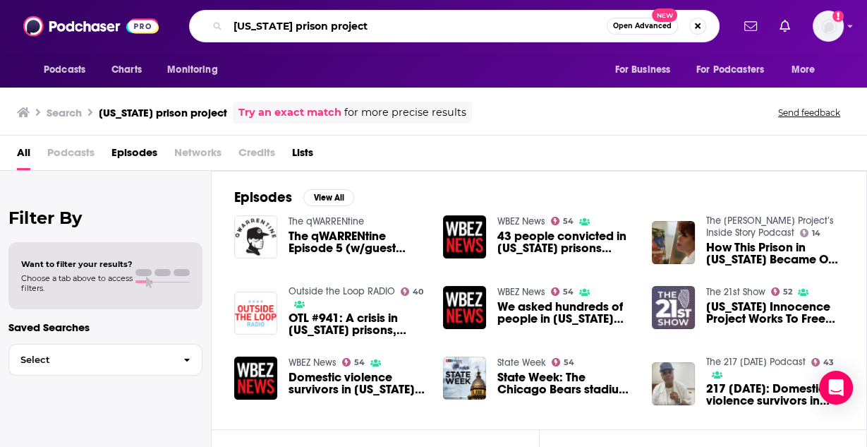
click at [306, 31] on input "illinois prison project" at bounding box center [417, 26] width 379 height 23
type input "gender-based violence"
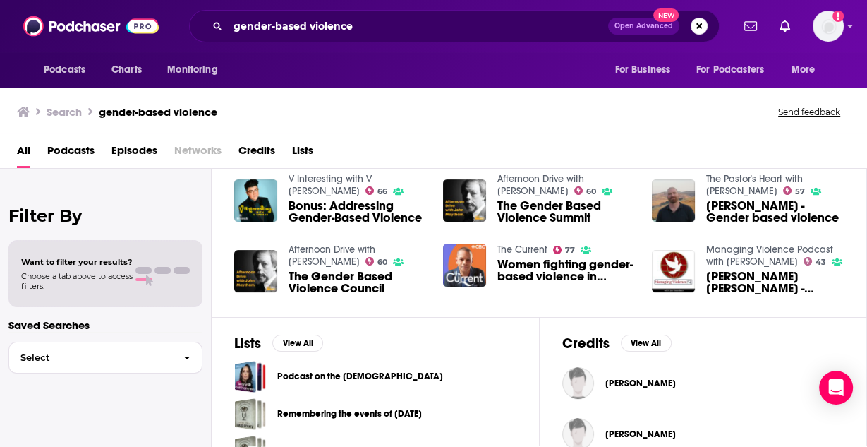
scroll to position [160, 0]
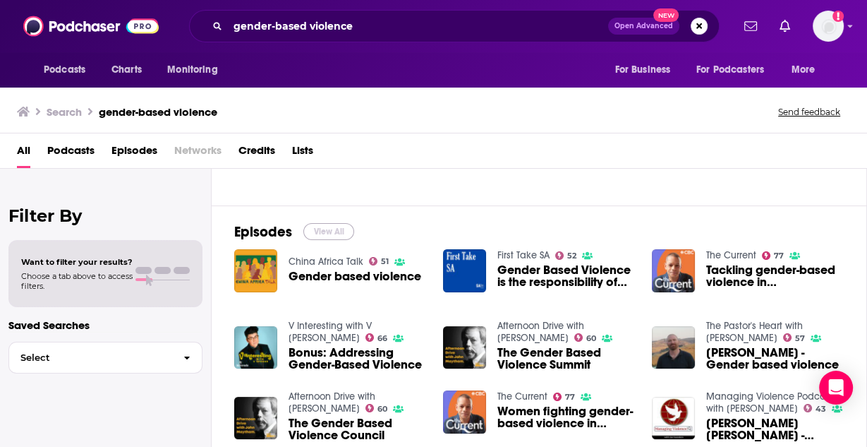
click at [324, 233] on button "View All" at bounding box center [328, 231] width 51 height 17
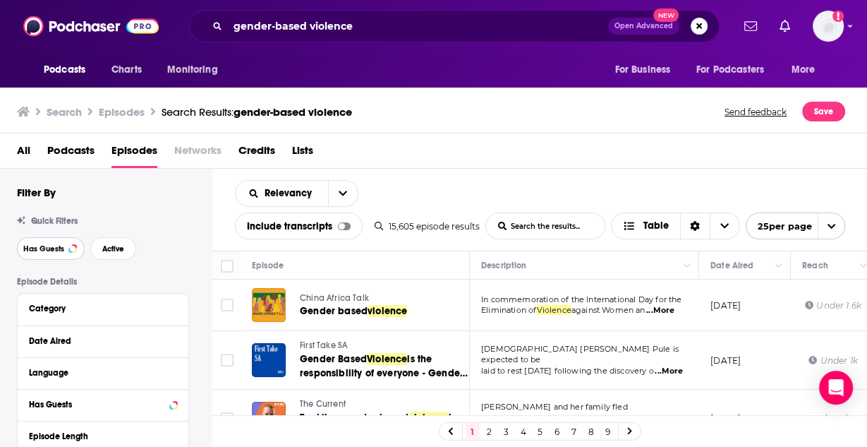
click at [56, 251] on span "Has Guests" at bounding box center [43, 249] width 41 height 8
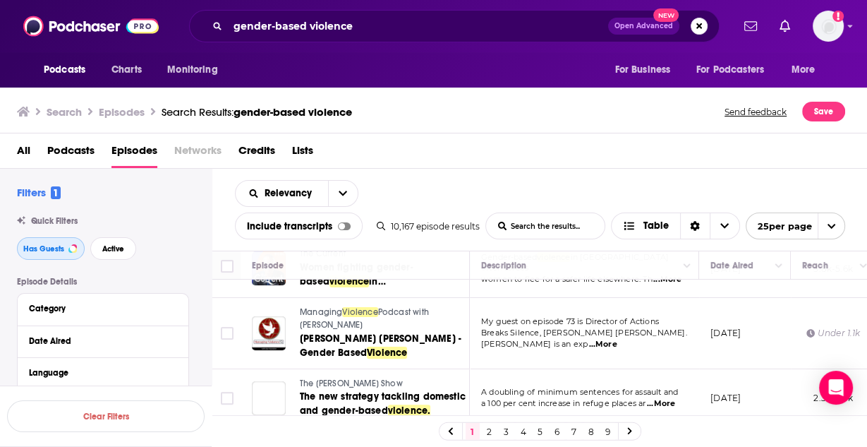
scroll to position [440, 0]
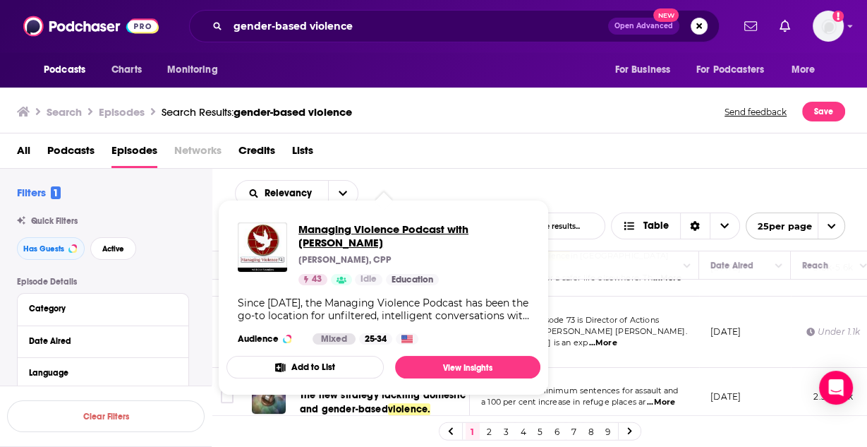
drag, startPoint x: 389, startPoint y: 295, endPoint x: 361, endPoint y: 233, distance: 67.9
click at [433, 145] on div "All Podcasts Episodes Networks Credits Lists" at bounding box center [437, 153] width 840 height 29
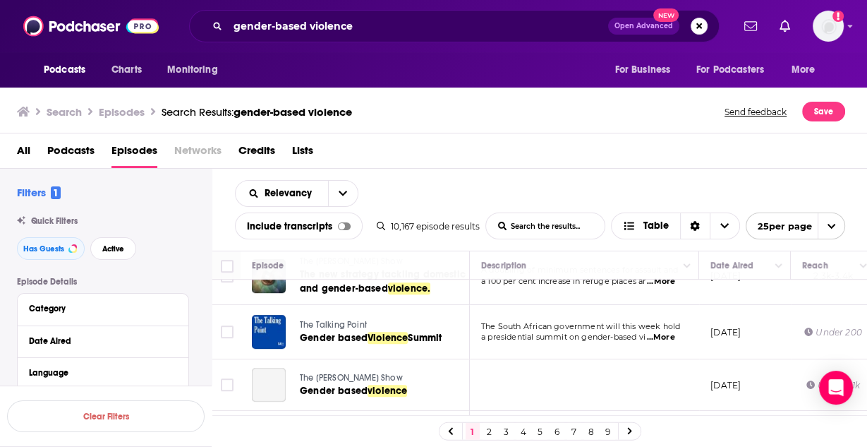
scroll to position [562, 0]
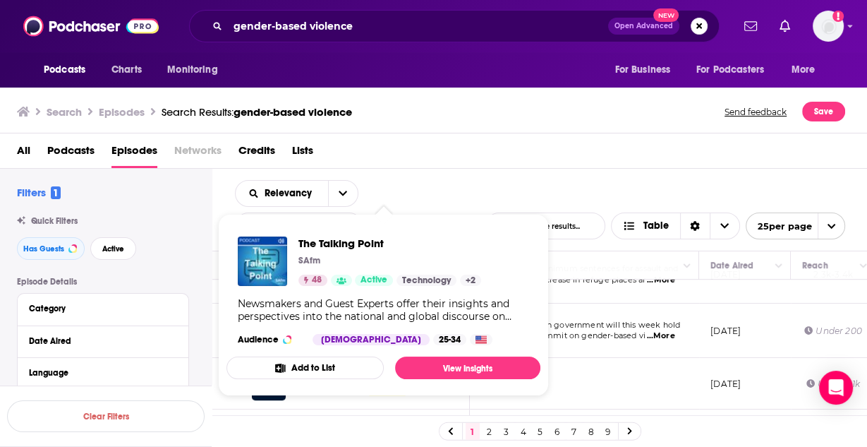
drag, startPoint x: 309, startPoint y: 307, endPoint x: 287, endPoint y: 308, distance: 21.9
click at [287, 308] on div "Newsmakers and Guest Experts offer their insights and perspectives into the nat…" at bounding box center [383, 309] width 291 height 25
drag, startPoint x: 344, startPoint y: 242, endPoint x: 469, endPoint y: 166, distance: 146.3
click at [469, 166] on div "All Podcasts Episodes Networks Credits Lists" at bounding box center [437, 153] width 840 height 29
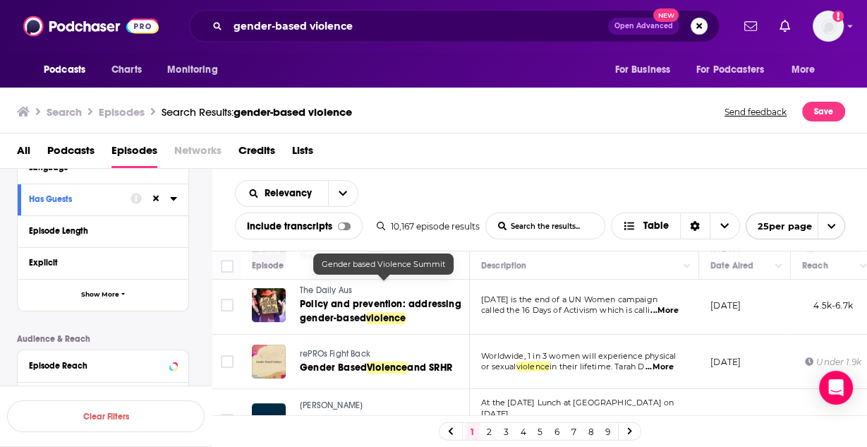
scroll to position [207, 0]
click at [107, 289] on span "Show More" at bounding box center [100, 293] width 38 height 8
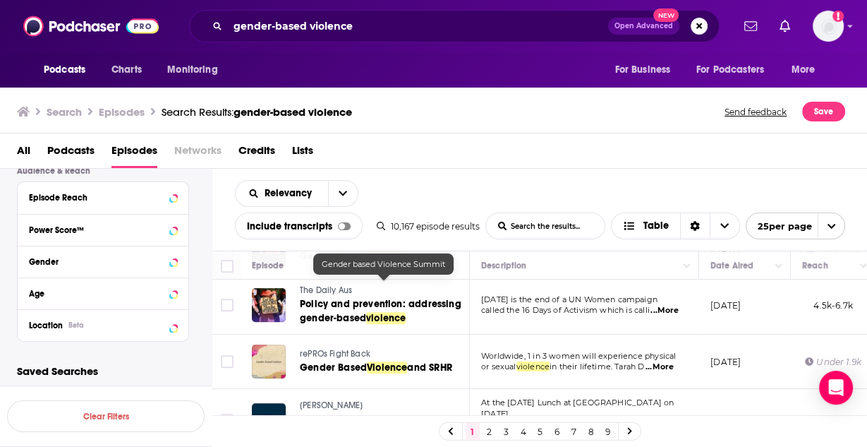
scroll to position [442, 0]
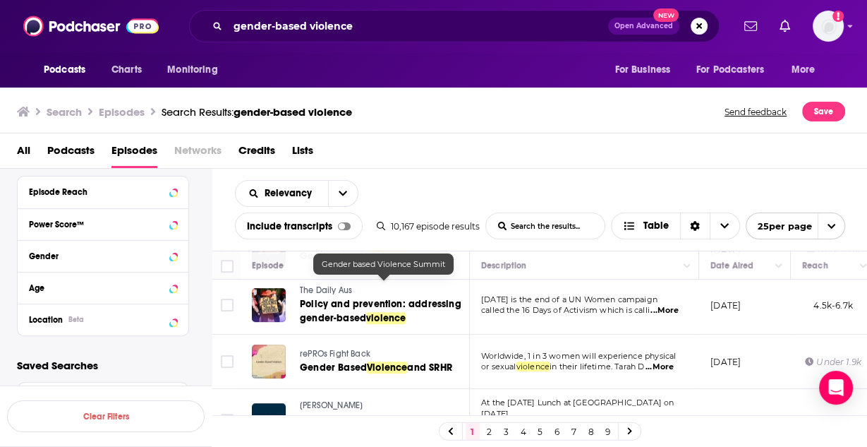
click at [177, 319] on div "Location Beta" at bounding box center [103, 319] width 171 height 32
click at [171, 321] on icon at bounding box center [173, 318] width 7 height 11
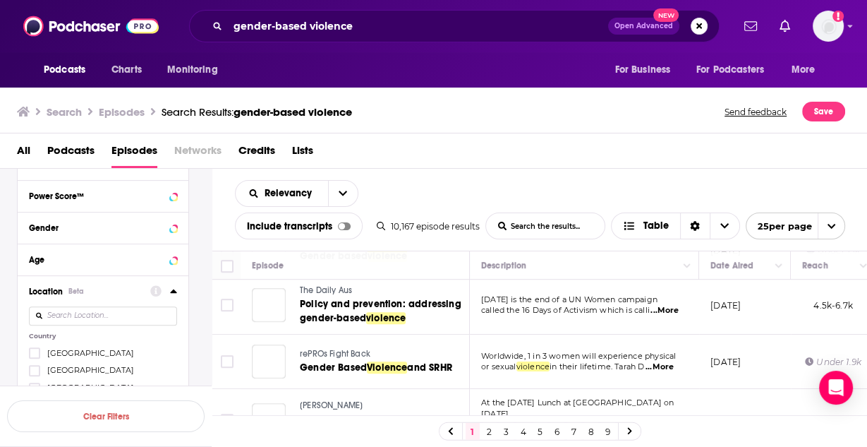
scroll to position [471, 0]
click at [71, 352] on span "United States" at bounding box center [90, 352] width 87 height 10
click at [35, 356] on input "multiSelectOption-unitedstates-0" at bounding box center [35, 356] width 0 height 0
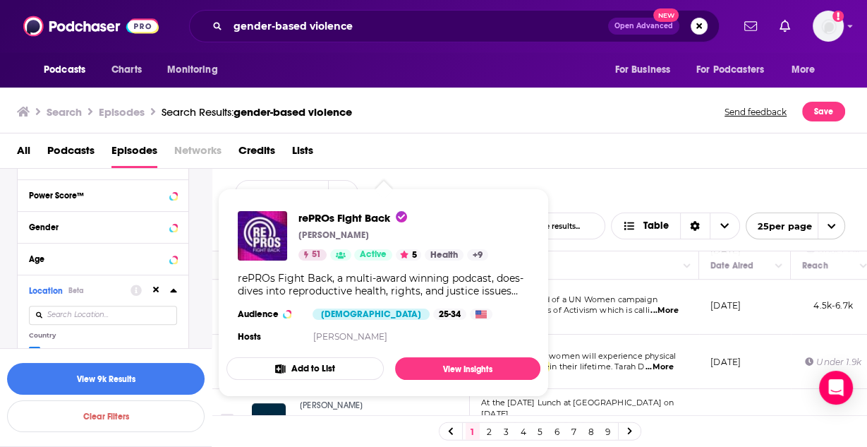
click at [442, 167] on div "Search Episodes Search Results: gender-based violence Send feedback Save All Po…" at bounding box center [434, 266] width 868 height 362
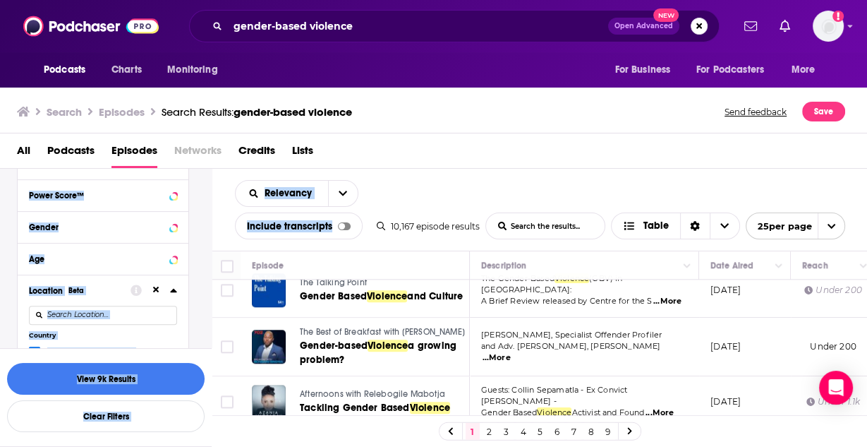
scroll to position [1263, 0]
